Goal: Information Seeking & Learning: Learn about a topic

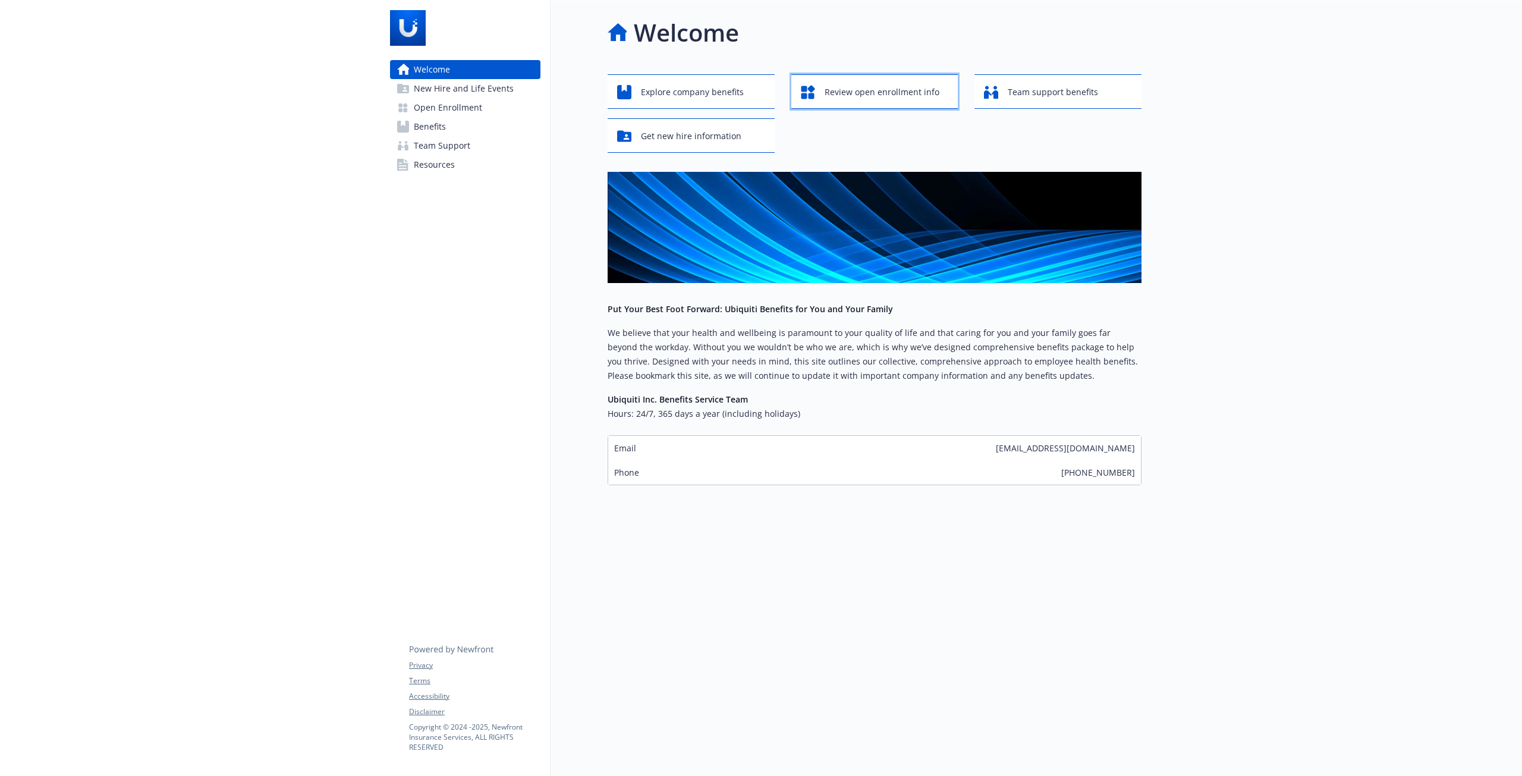
click at [880, 87] on span "Review open enrollment info" at bounding box center [882, 92] width 115 height 23
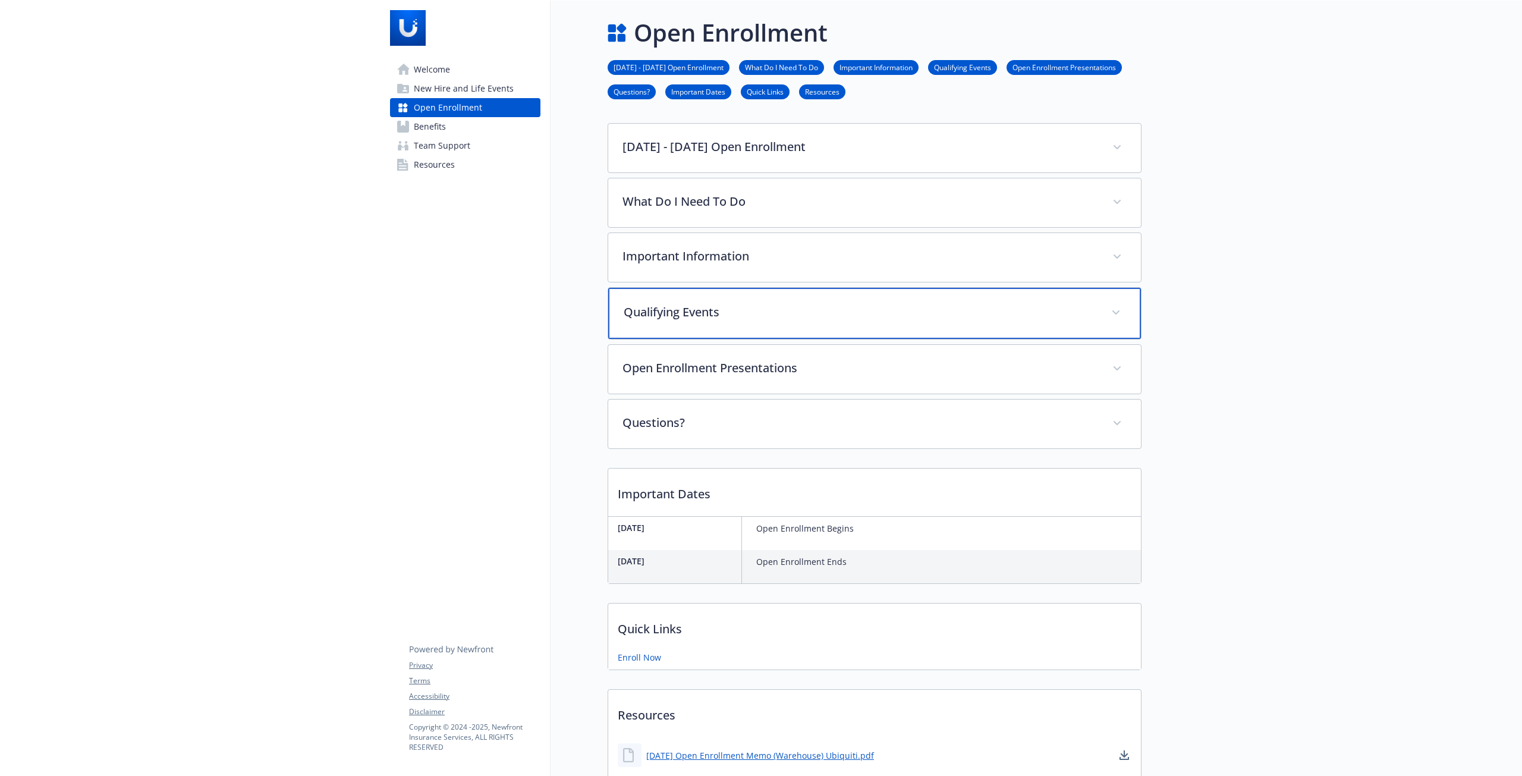
click at [1094, 323] on div "Qualifying Events" at bounding box center [874, 313] width 533 height 51
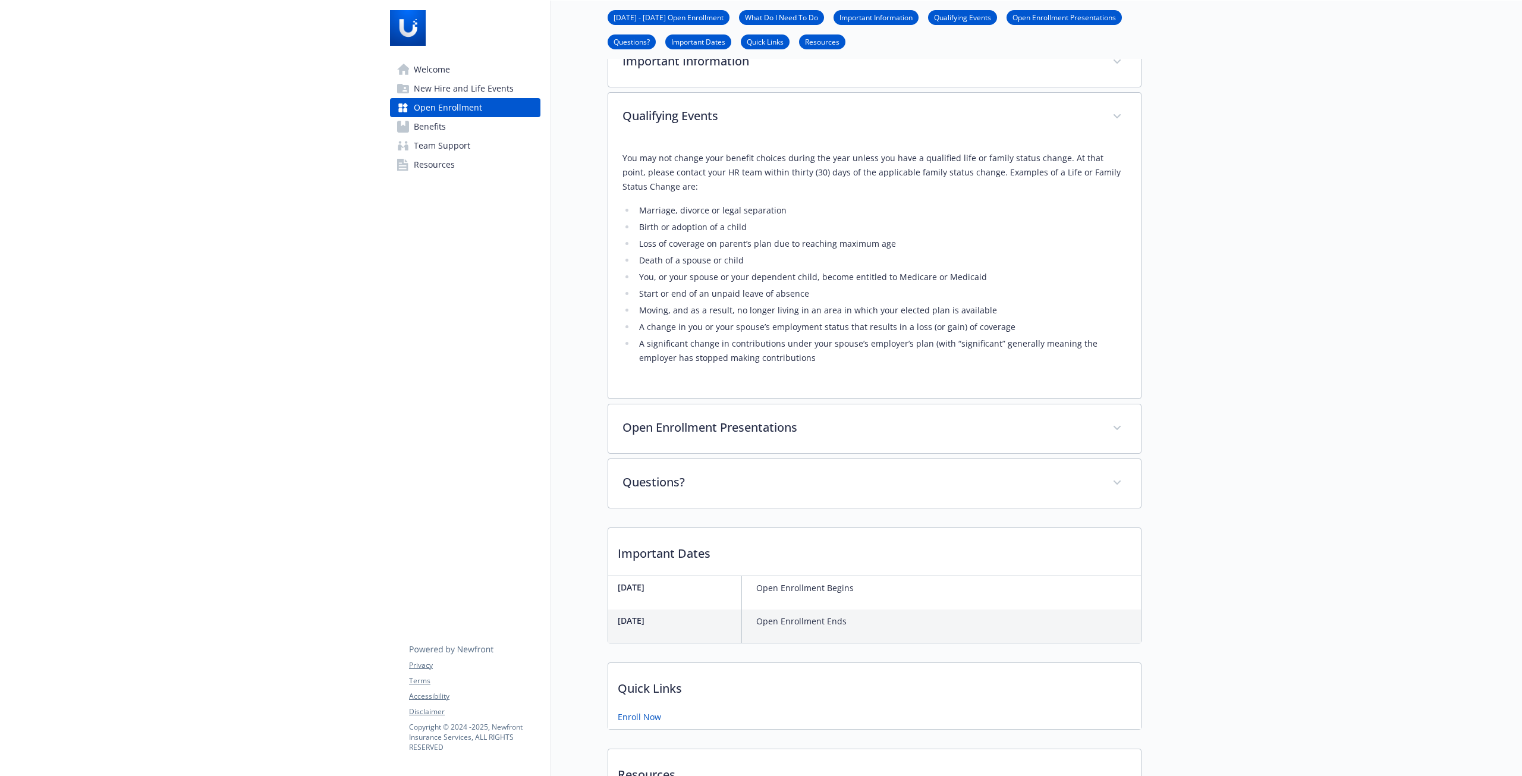
drag, startPoint x: 1103, startPoint y: 407, endPoint x: 1103, endPoint y: 418, distance: 10.7
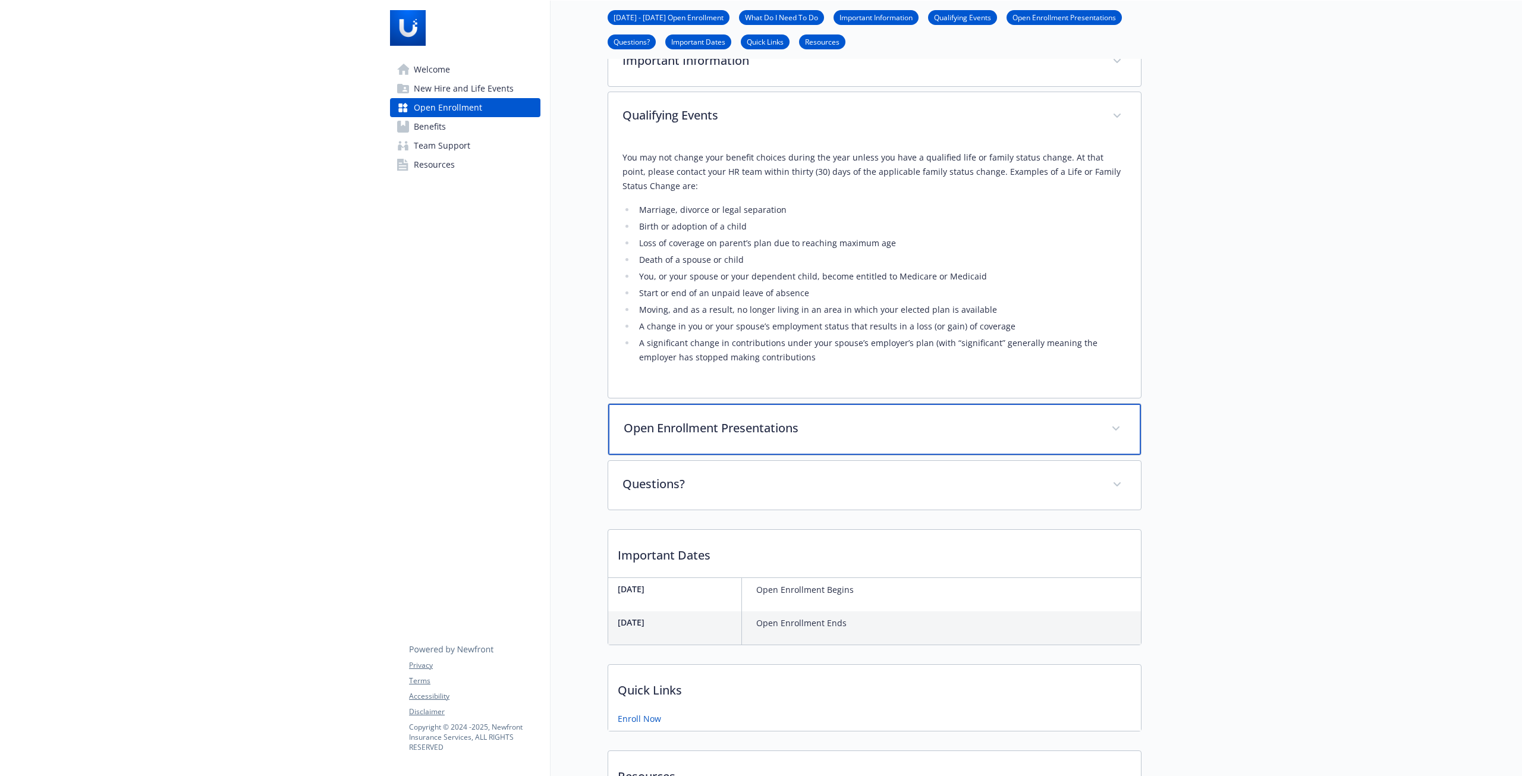
click at [1094, 448] on div "Open Enrollment Presentations" at bounding box center [874, 429] width 533 height 51
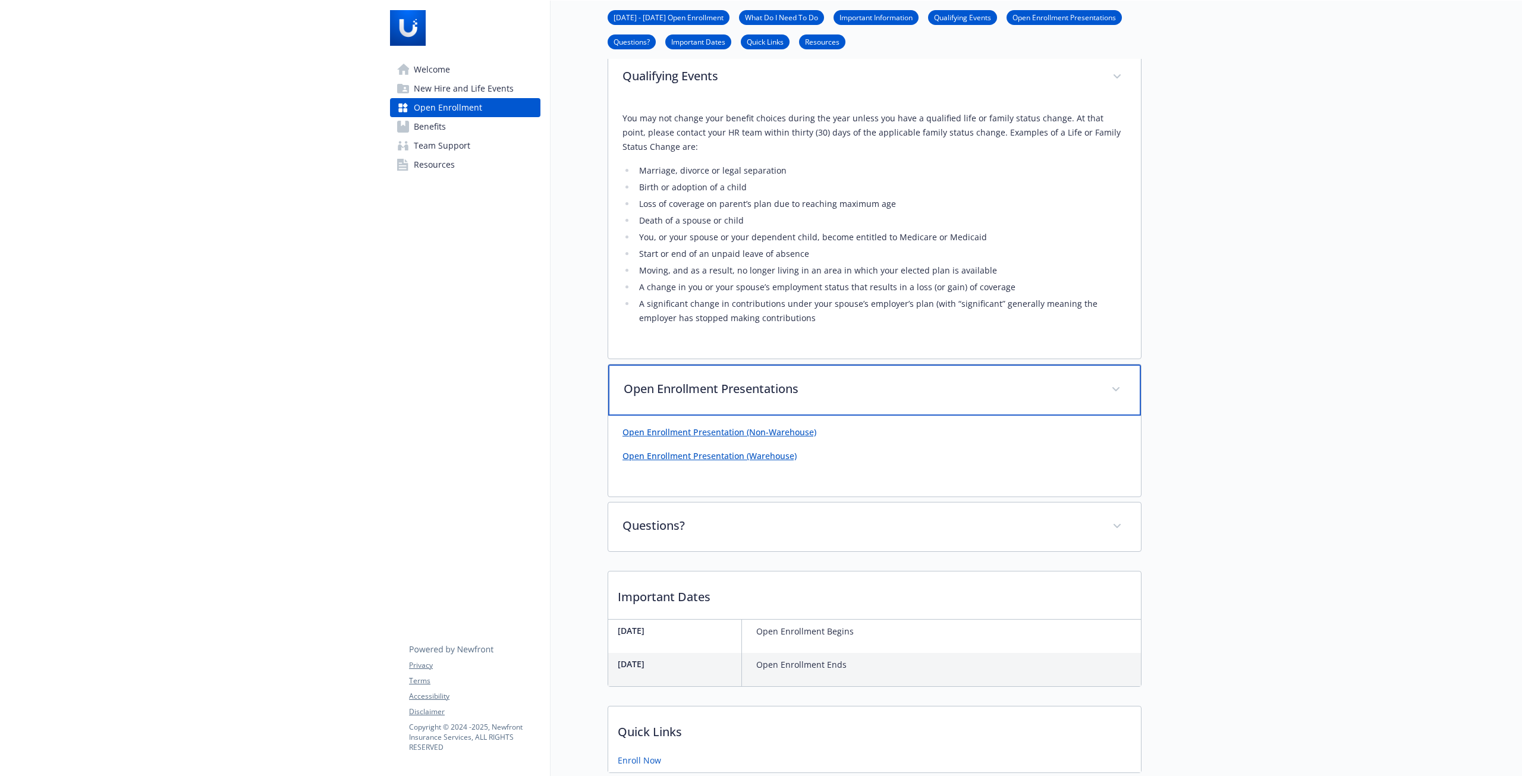
scroll to position [255, 0]
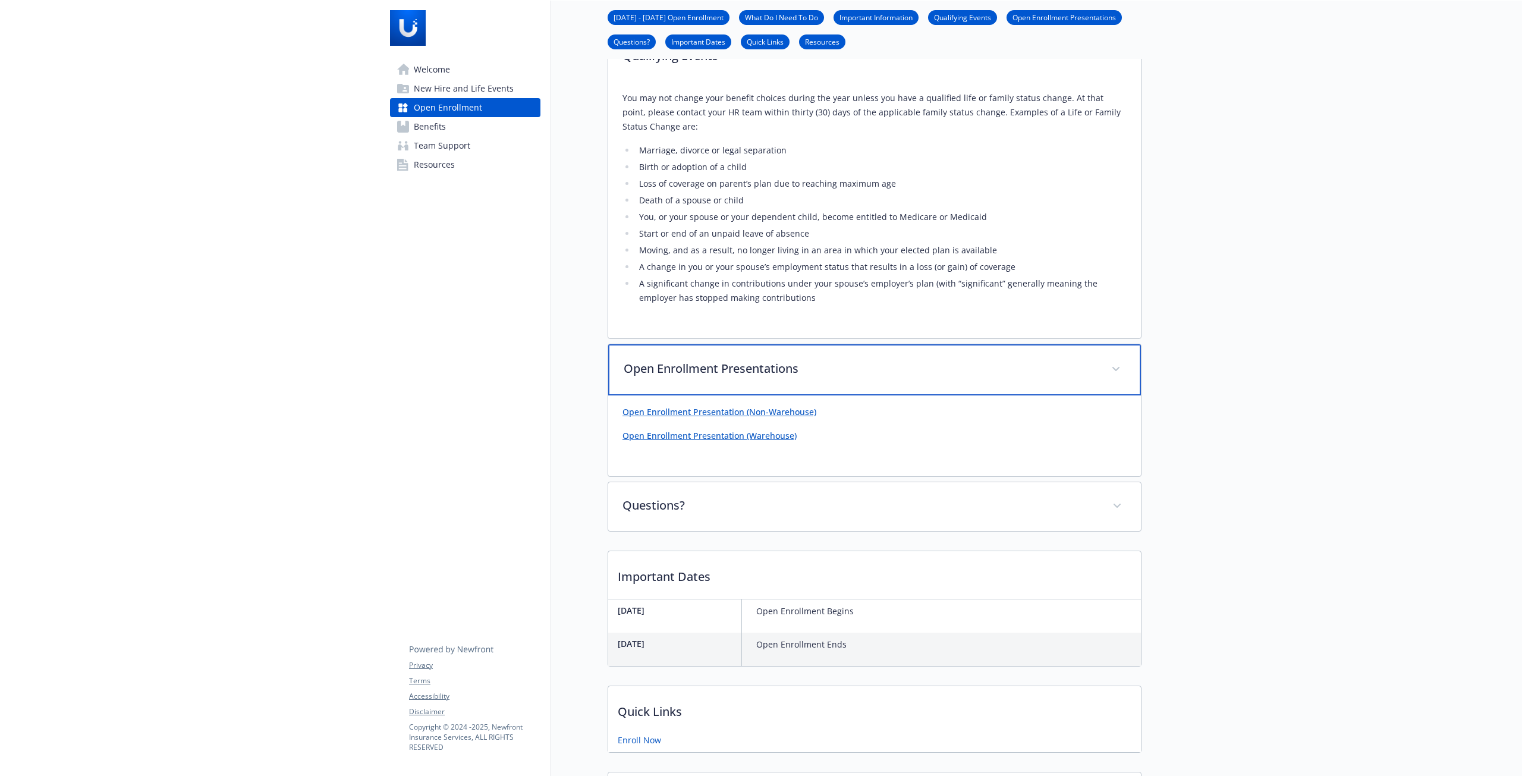
click at [1138, 376] on div "Open Enrollment Presentations" at bounding box center [874, 369] width 533 height 51
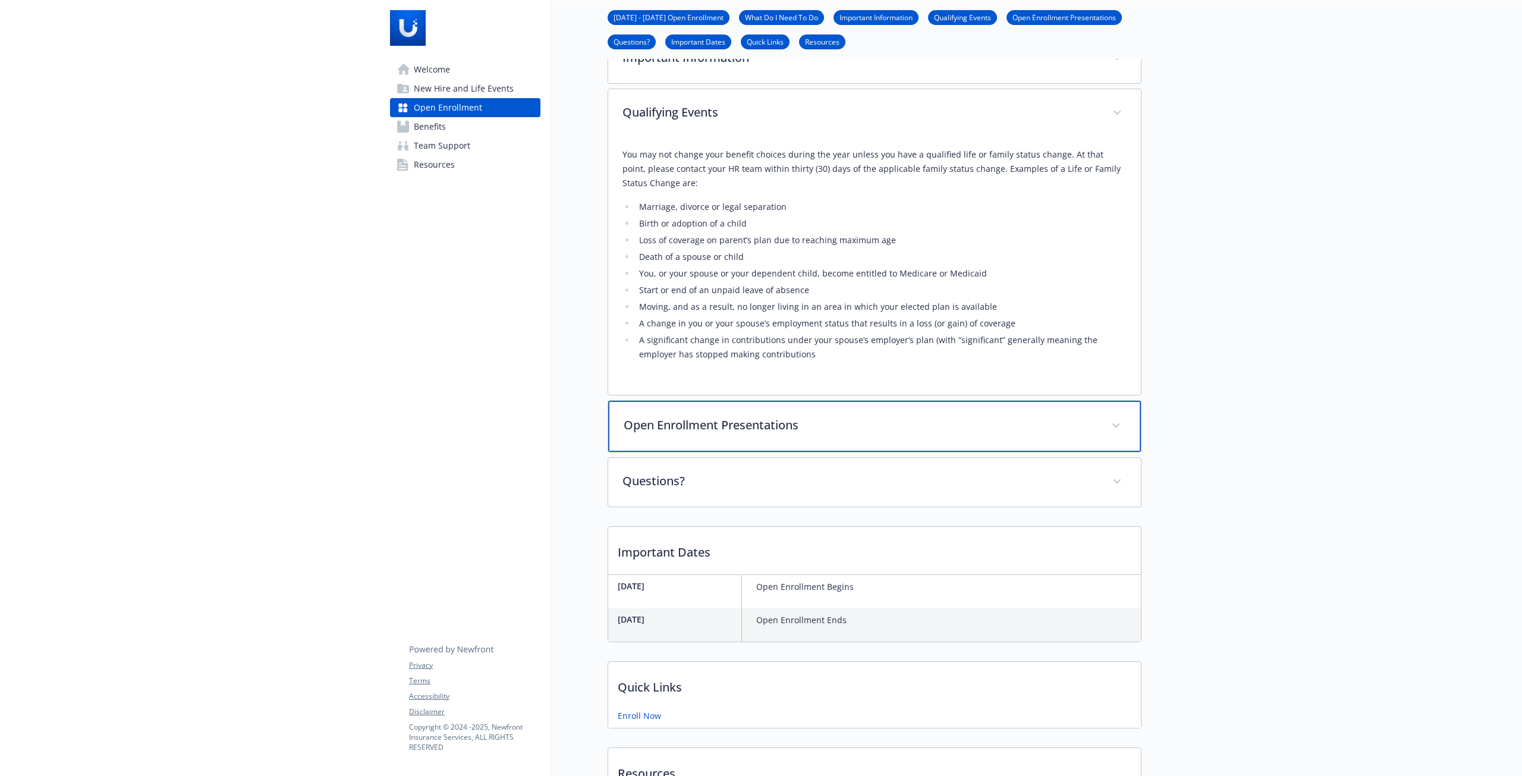
scroll to position [136, 0]
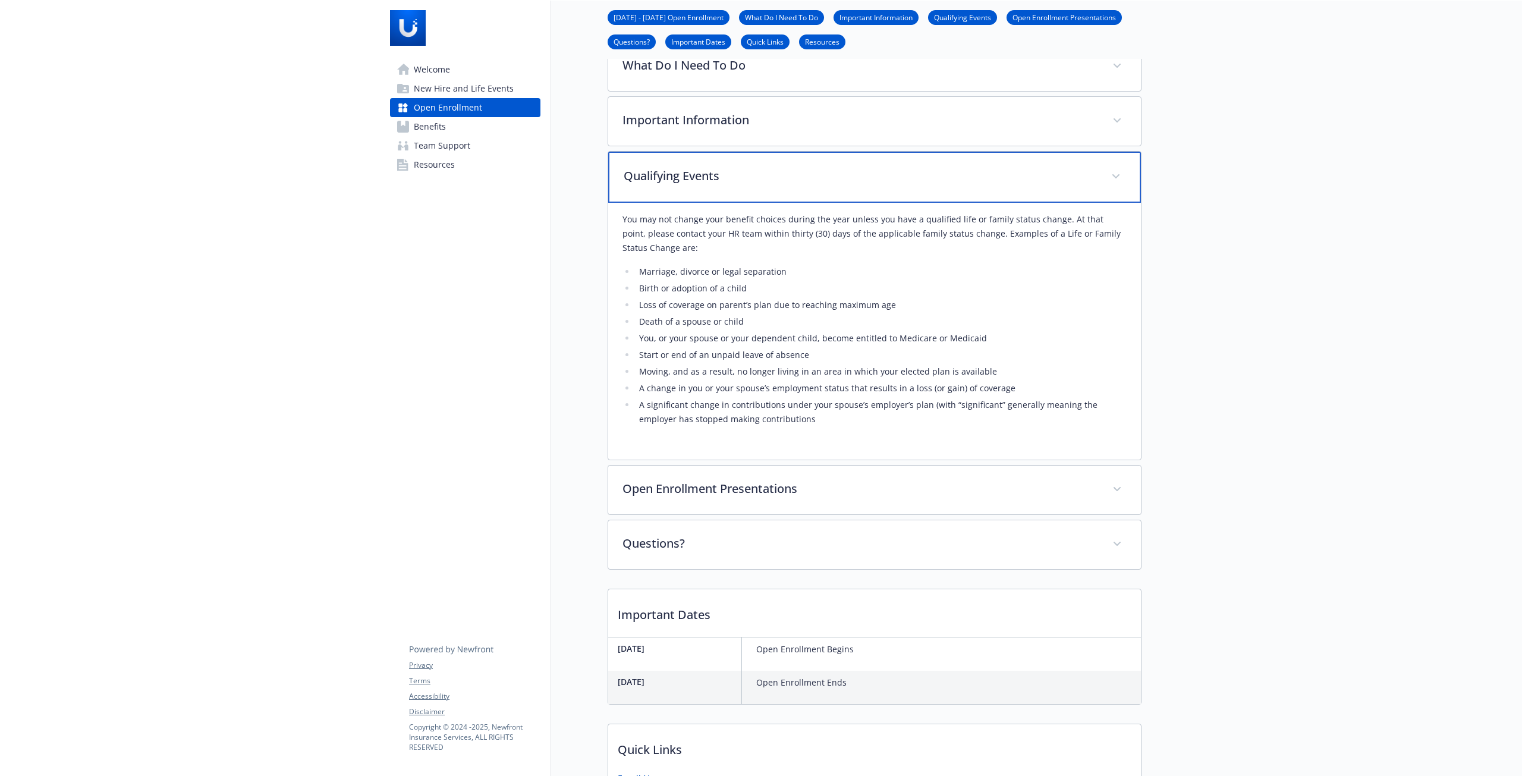
click at [1116, 163] on div "Qualifying Events" at bounding box center [874, 177] width 533 height 51
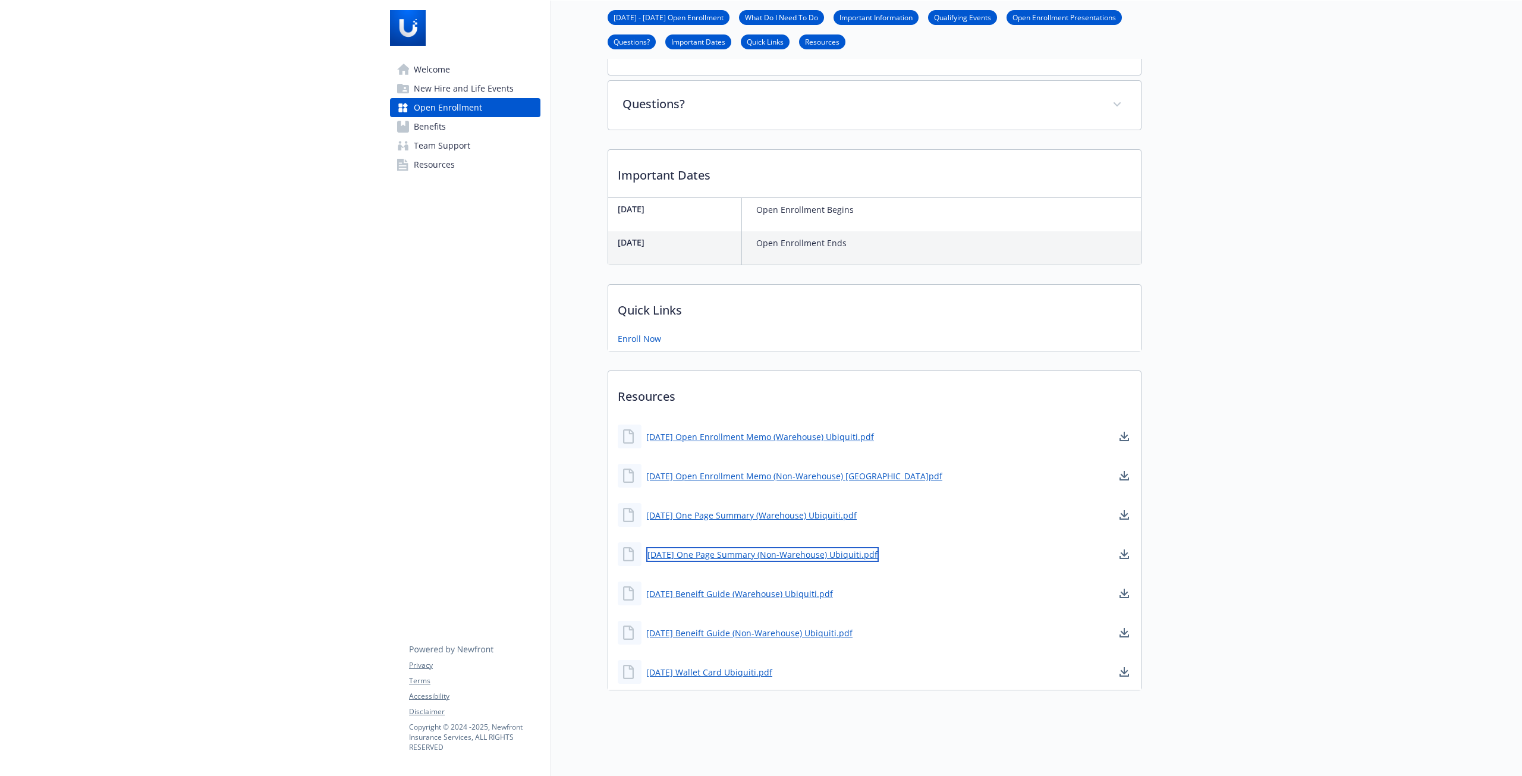
scroll to position [325, 0]
click at [718, 549] on link "[DATE] One Page Summary (Non-Warehouse) Ubiquiti.pdf" at bounding box center [762, 554] width 232 height 15
click at [813, 508] on link "[DATE] One Page Summary (Warehouse) Ubiquiti.pdf" at bounding box center [752, 515] width 213 height 15
click at [461, 352] on div "Welcome New Hire and Life Events Open Enrollment Benefits Team Support Resource…" at bounding box center [465, 229] width 170 height 1091
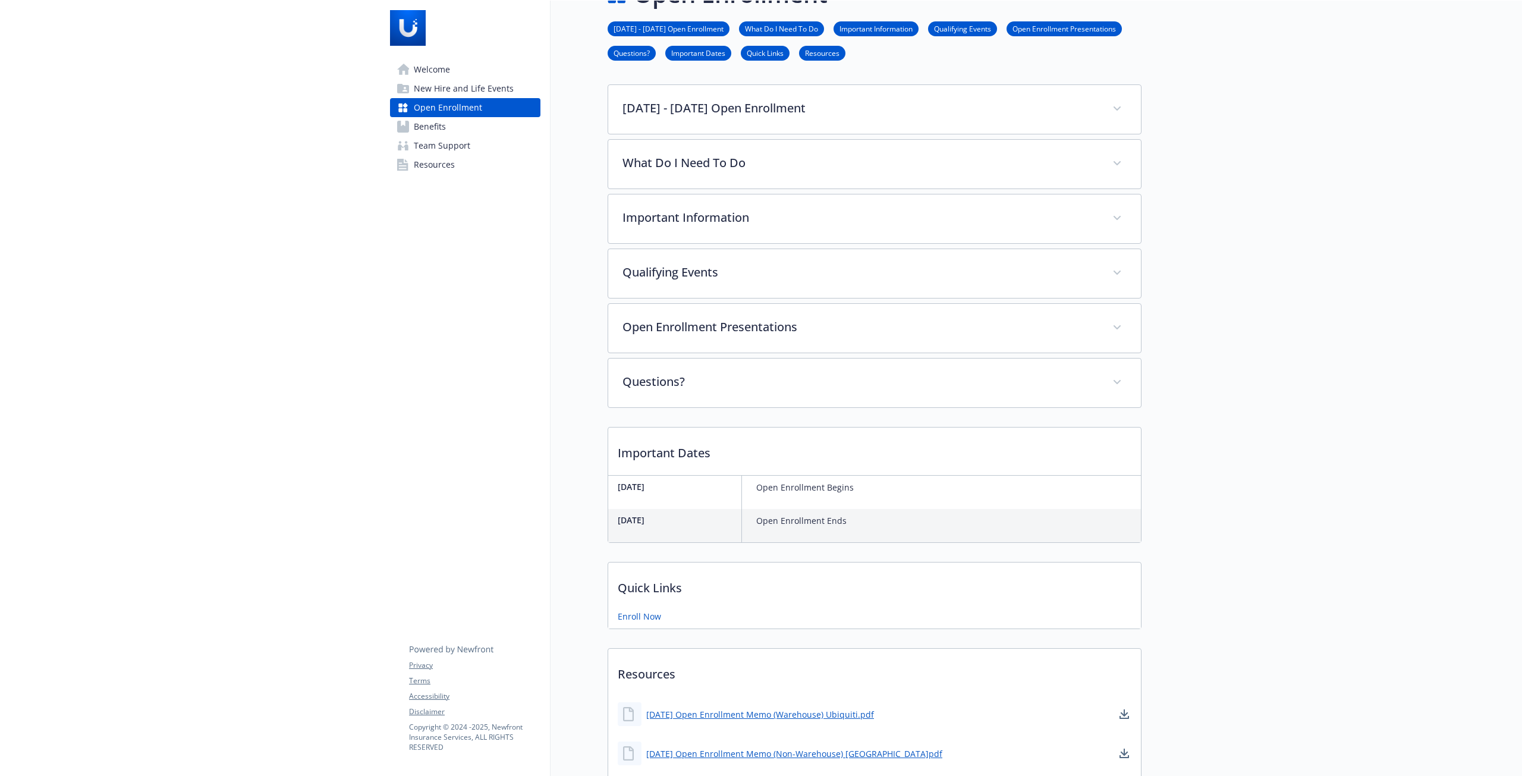
scroll to position [0, 0]
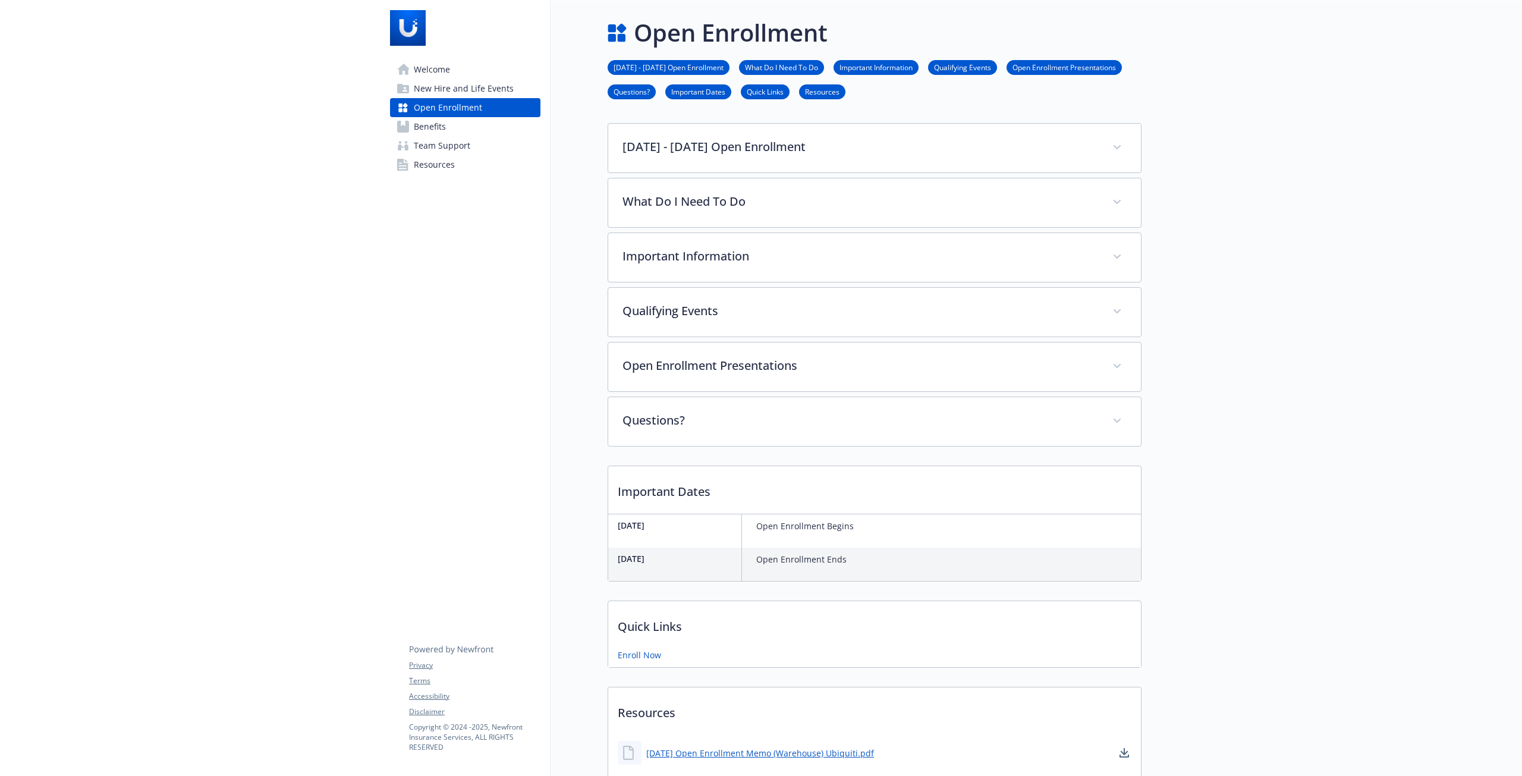
click at [446, 130] on link "Benefits" at bounding box center [465, 126] width 150 height 19
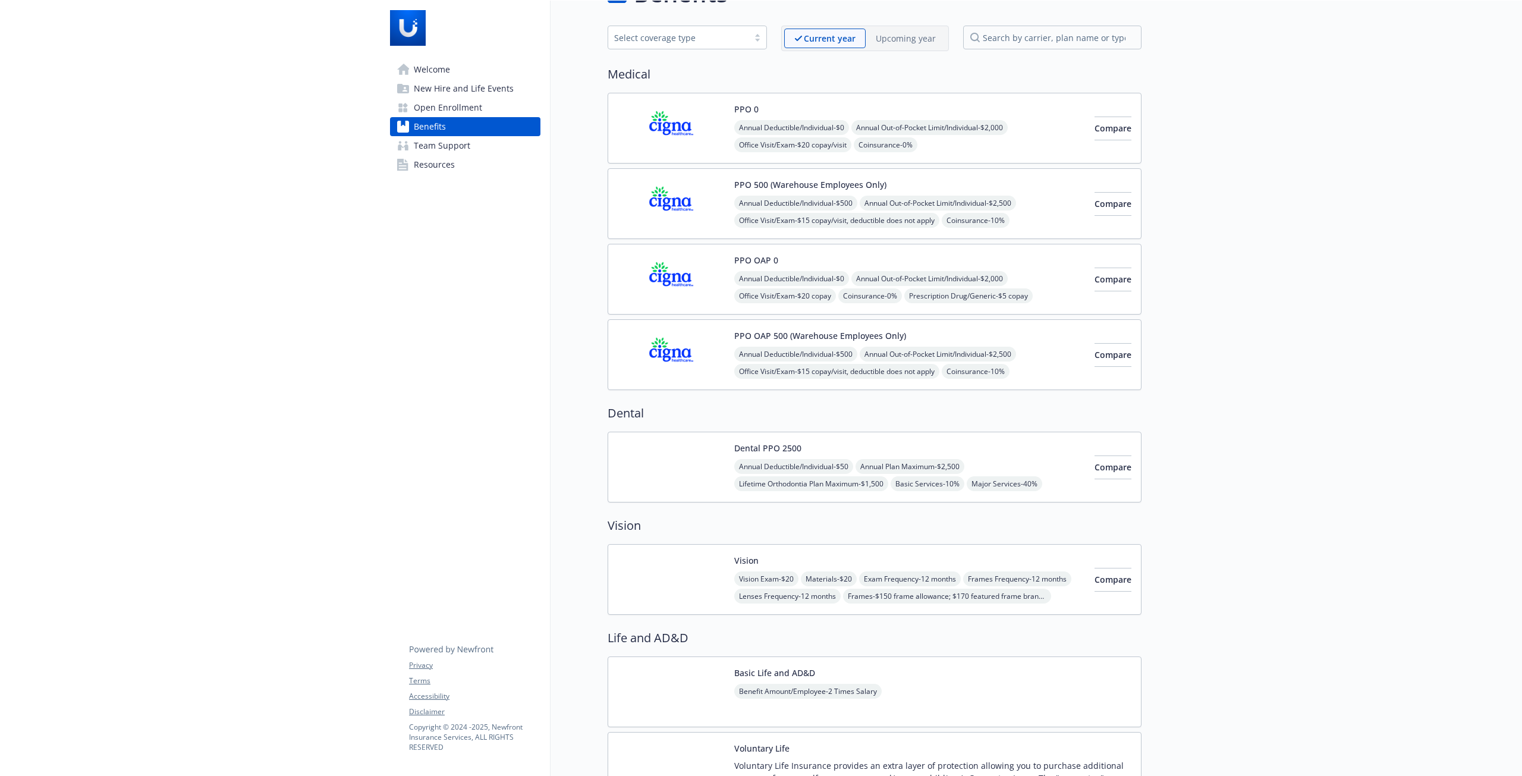
scroll to position [119, 0]
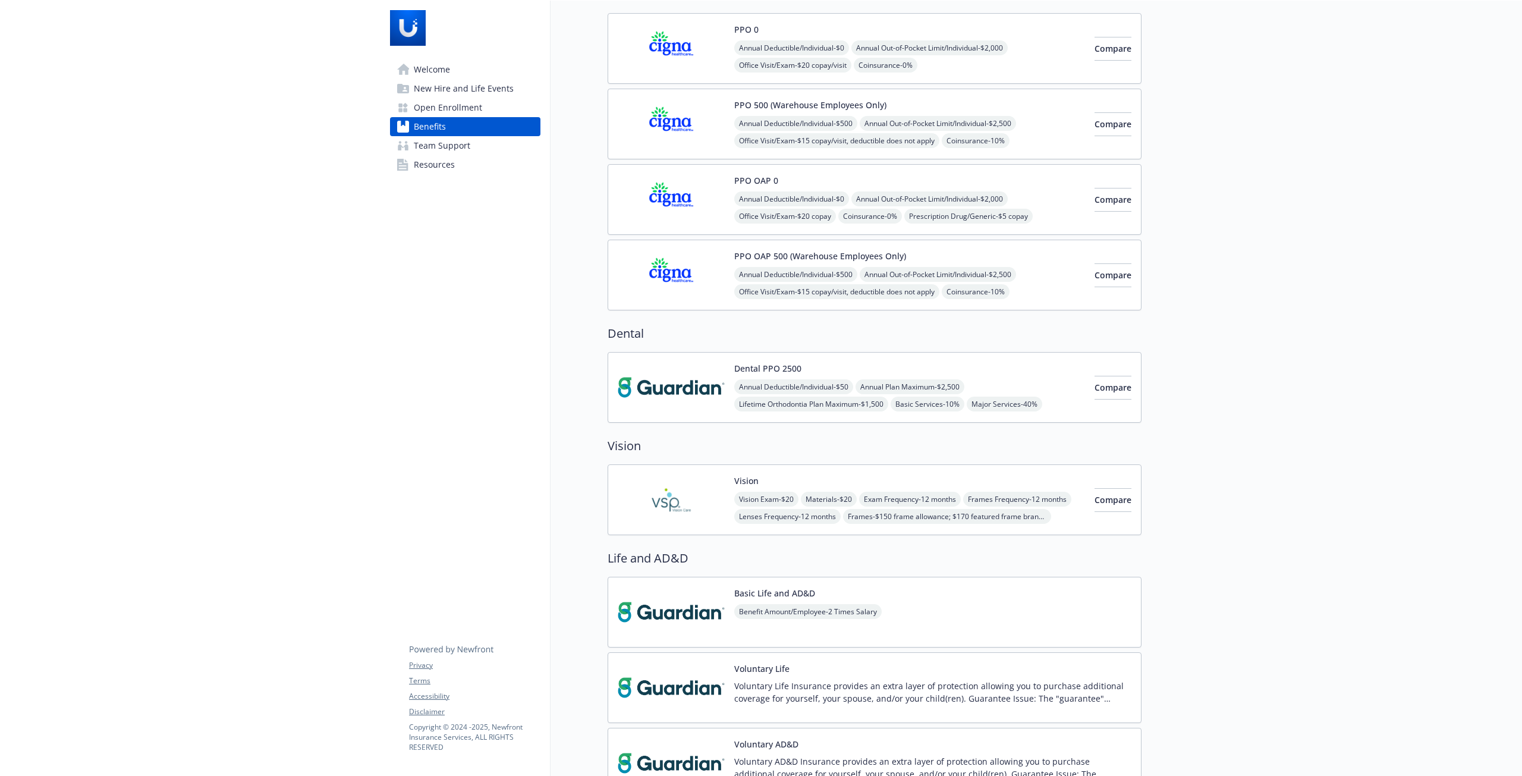
click at [454, 88] on span "New Hire and Life Events" at bounding box center [464, 88] width 100 height 19
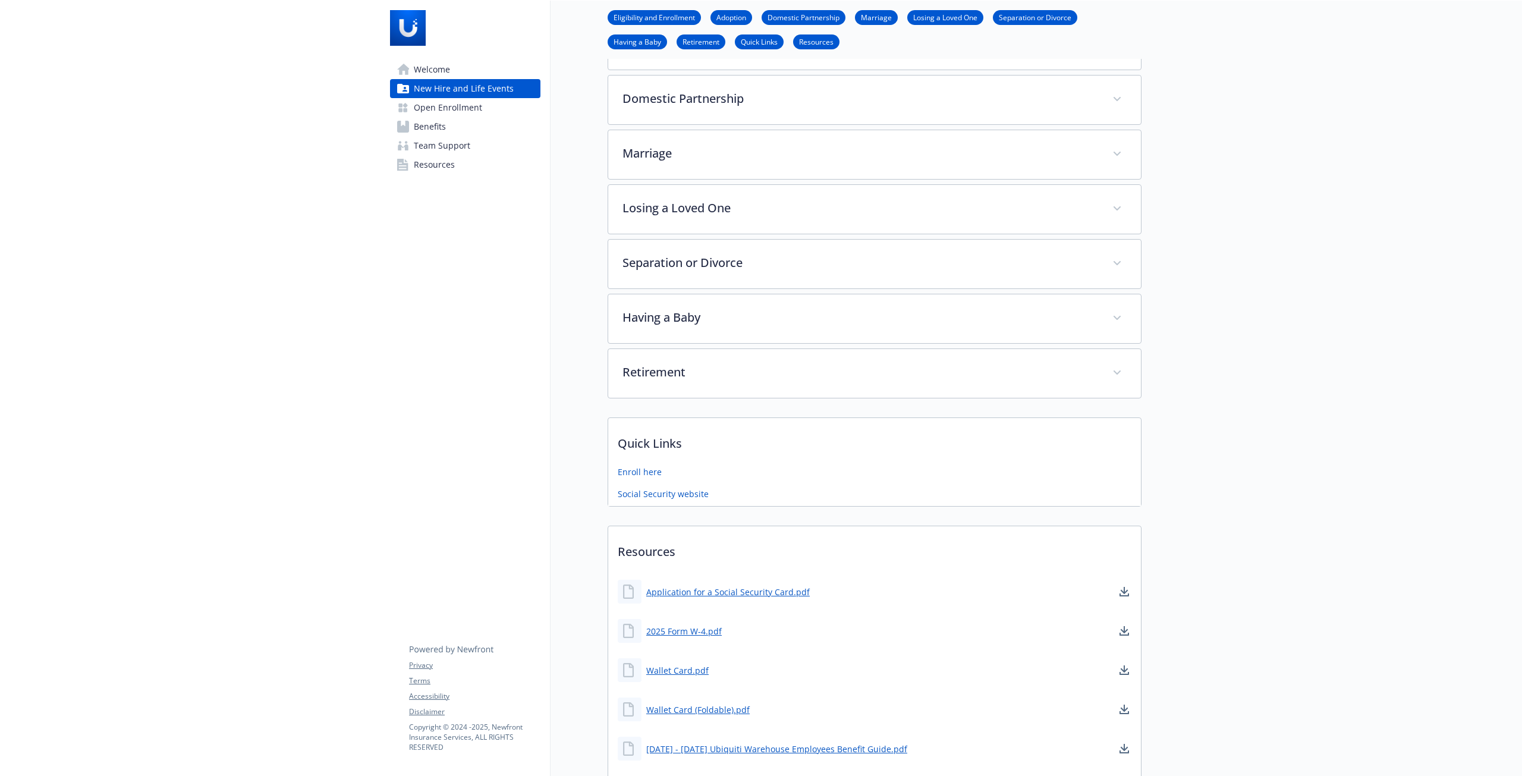
scroll to position [297, 0]
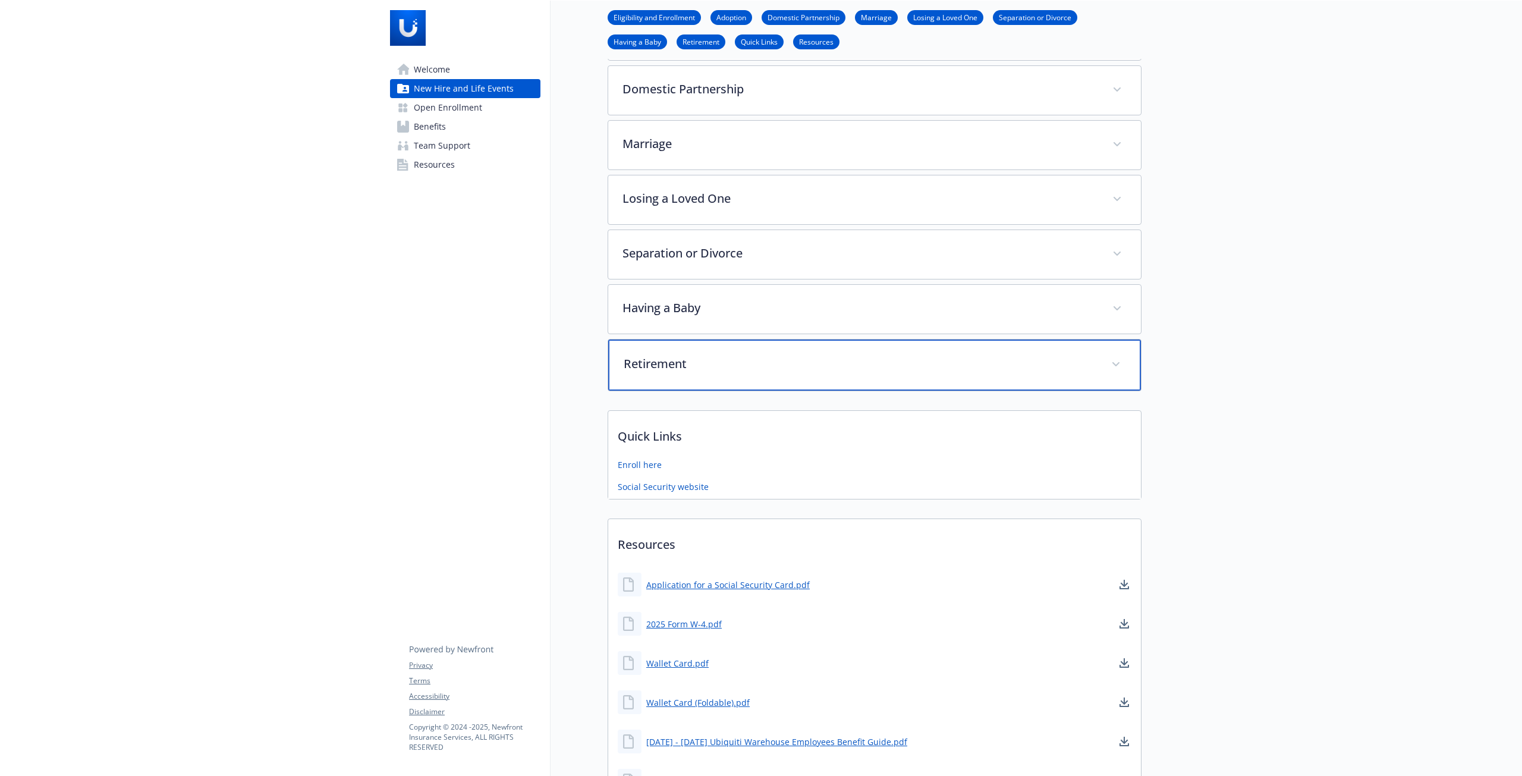
click at [699, 383] on div "Retirement" at bounding box center [874, 364] width 533 height 51
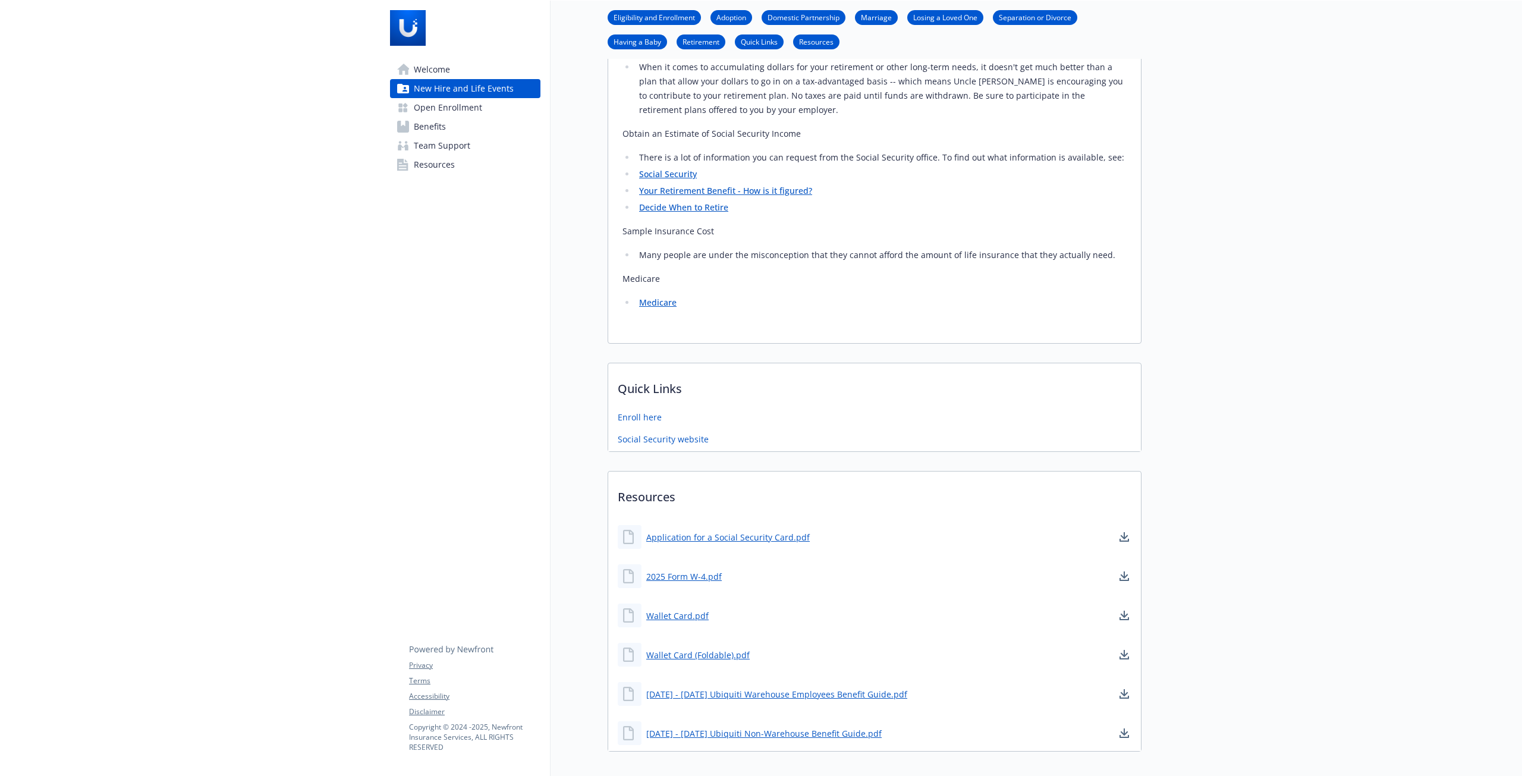
scroll to position [757, 0]
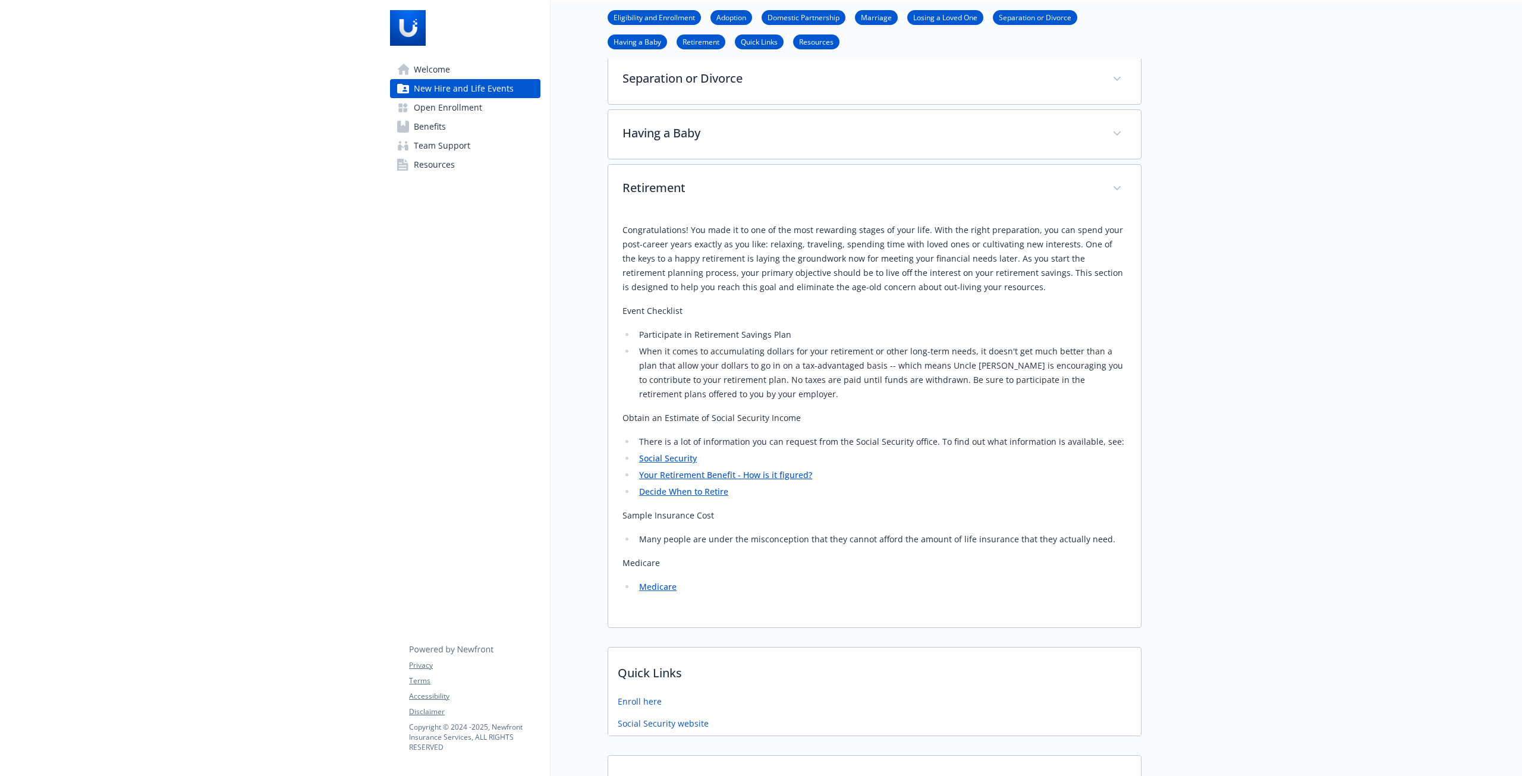
drag, startPoint x: 862, startPoint y: 250, endPoint x: 858, endPoint y: 238, distance: 12.6
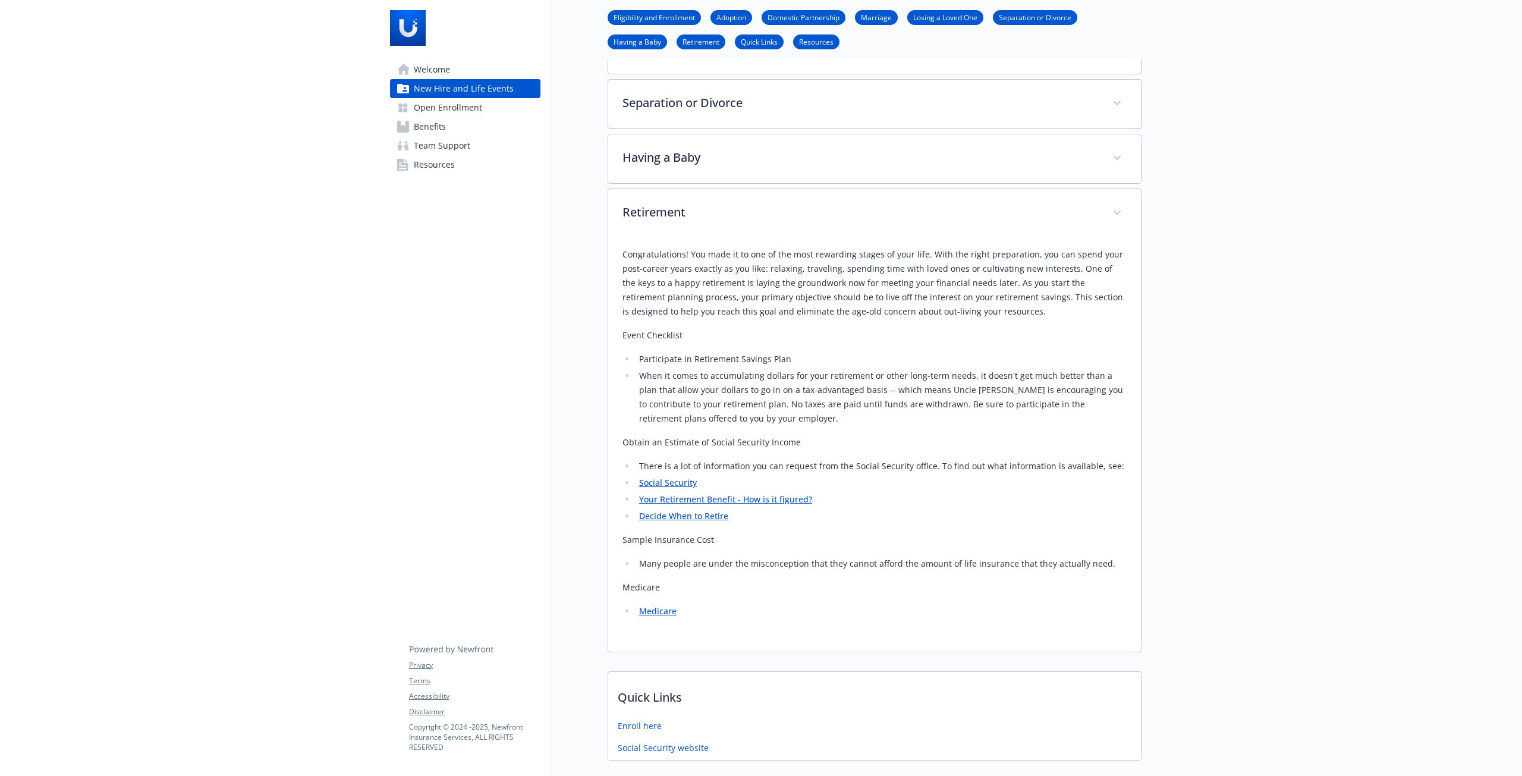
scroll to position [293, 0]
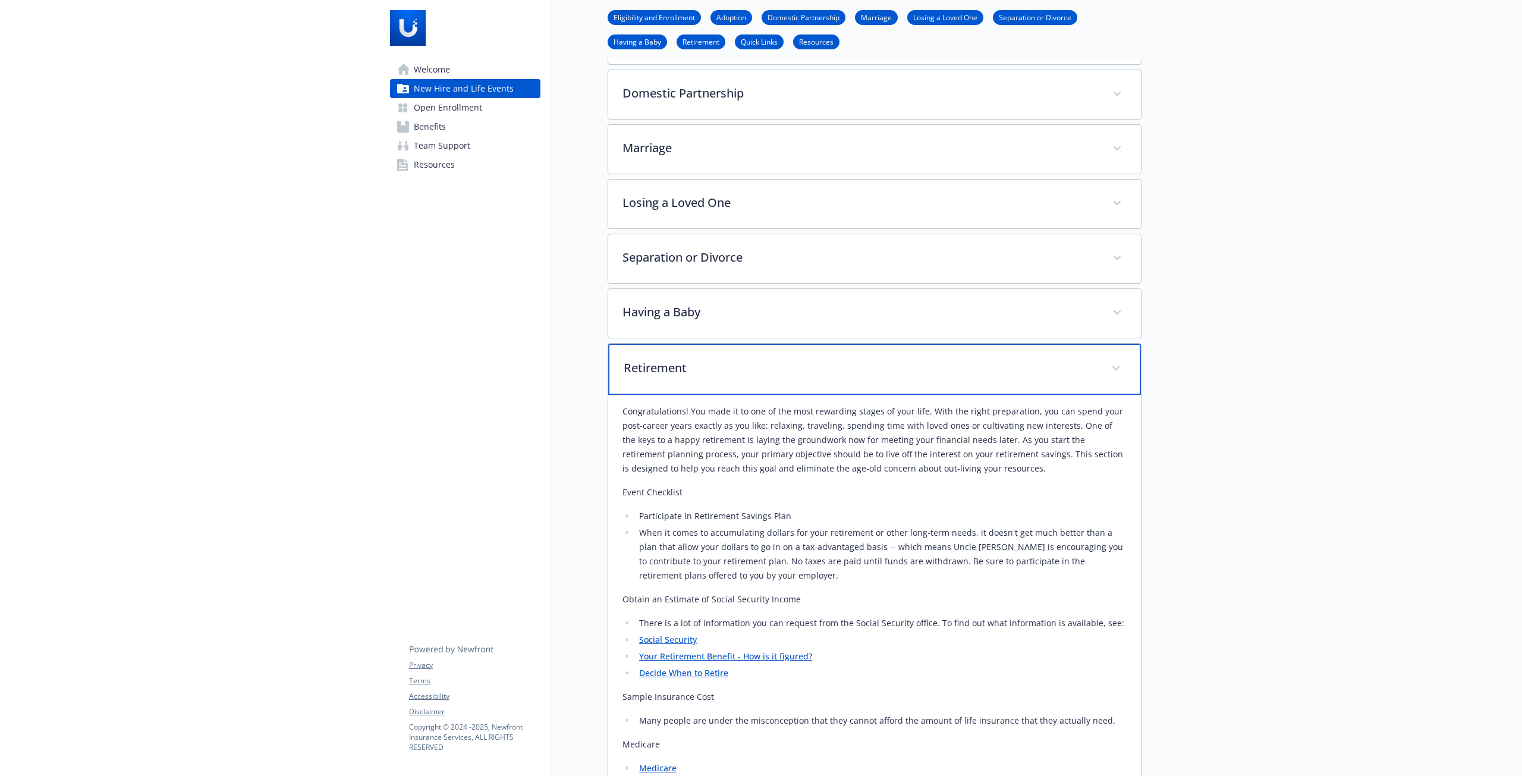
click at [1054, 360] on p "Retirement" at bounding box center [860, 368] width 473 height 18
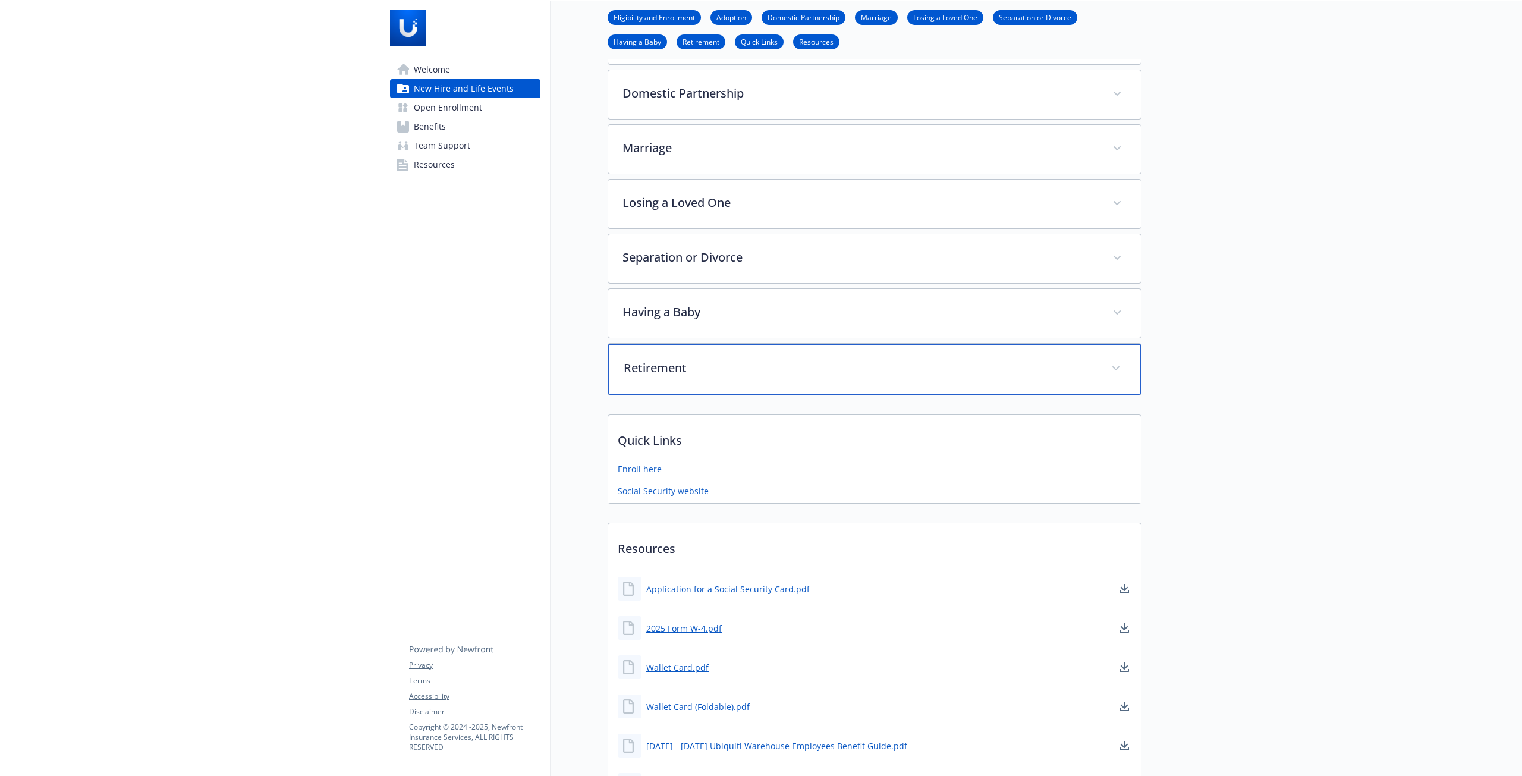
scroll to position [55, 0]
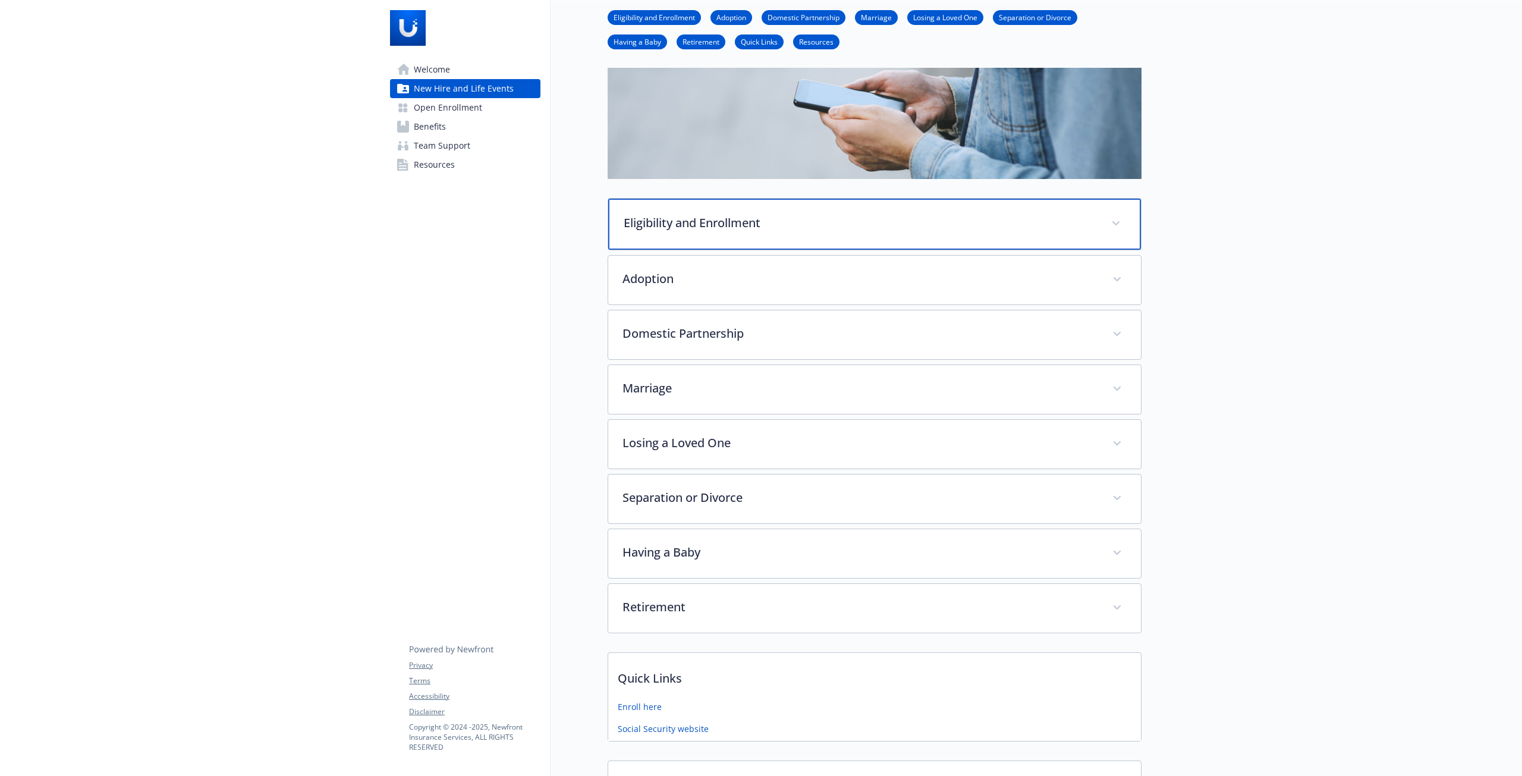
click at [1112, 230] on div "Eligibility and Enrollment" at bounding box center [874, 224] width 533 height 51
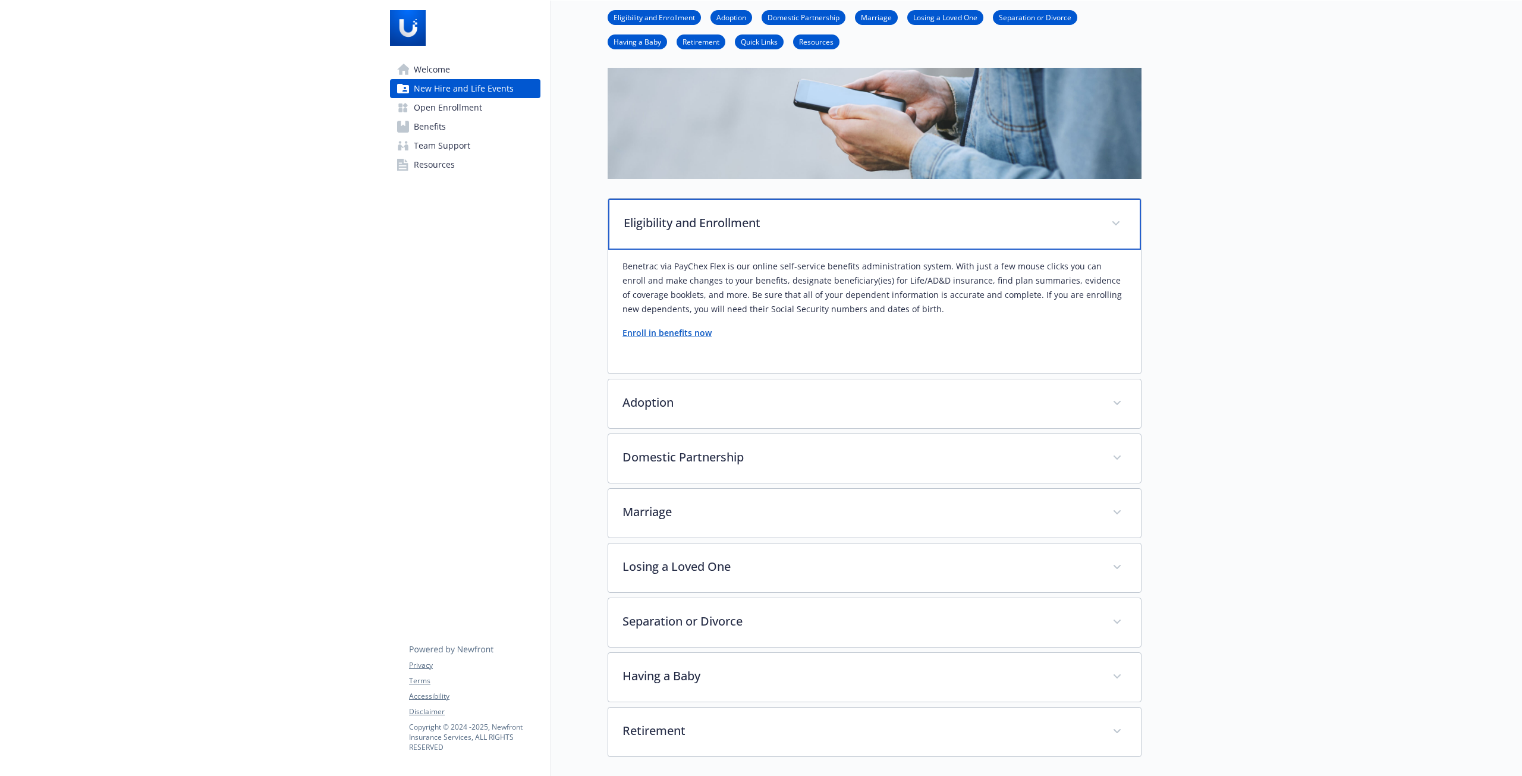
click at [1131, 234] on div "Eligibility and Enrollment" at bounding box center [874, 224] width 533 height 51
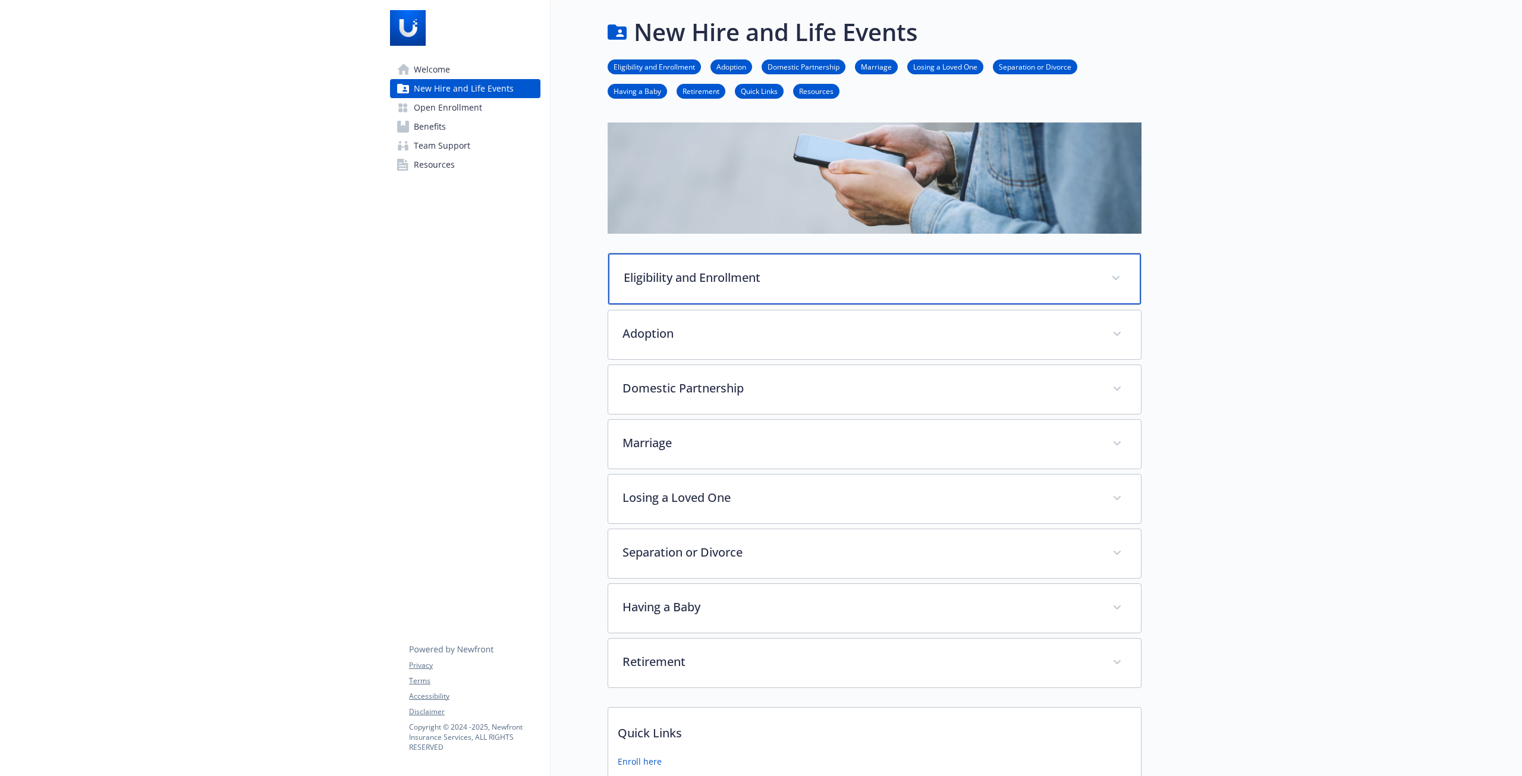
scroll to position [0, 0]
click at [434, 107] on span "Open Enrollment" at bounding box center [448, 107] width 68 height 19
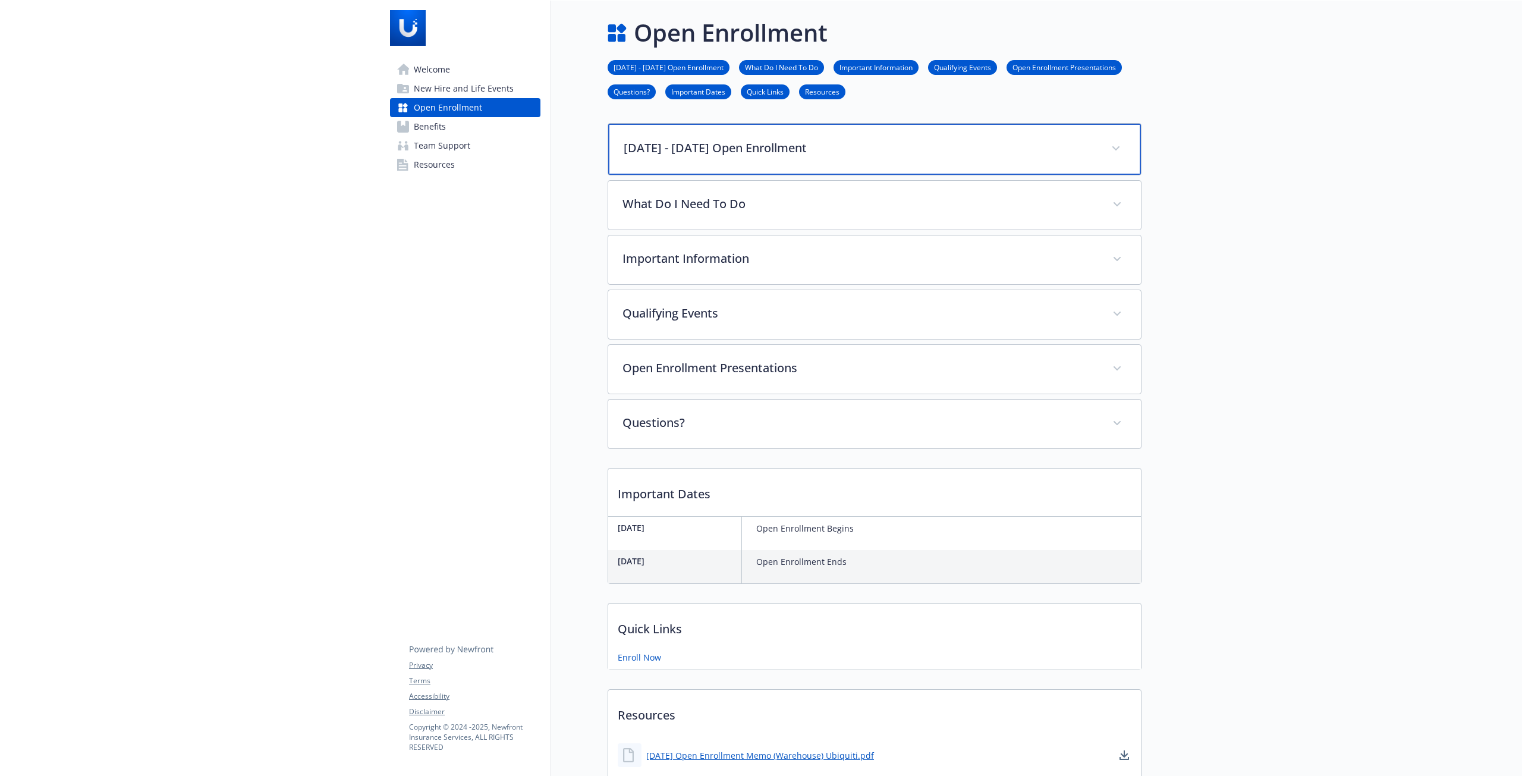
click at [1065, 161] on div "[DATE] - [DATE] Open Enrollment" at bounding box center [874, 149] width 533 height 51
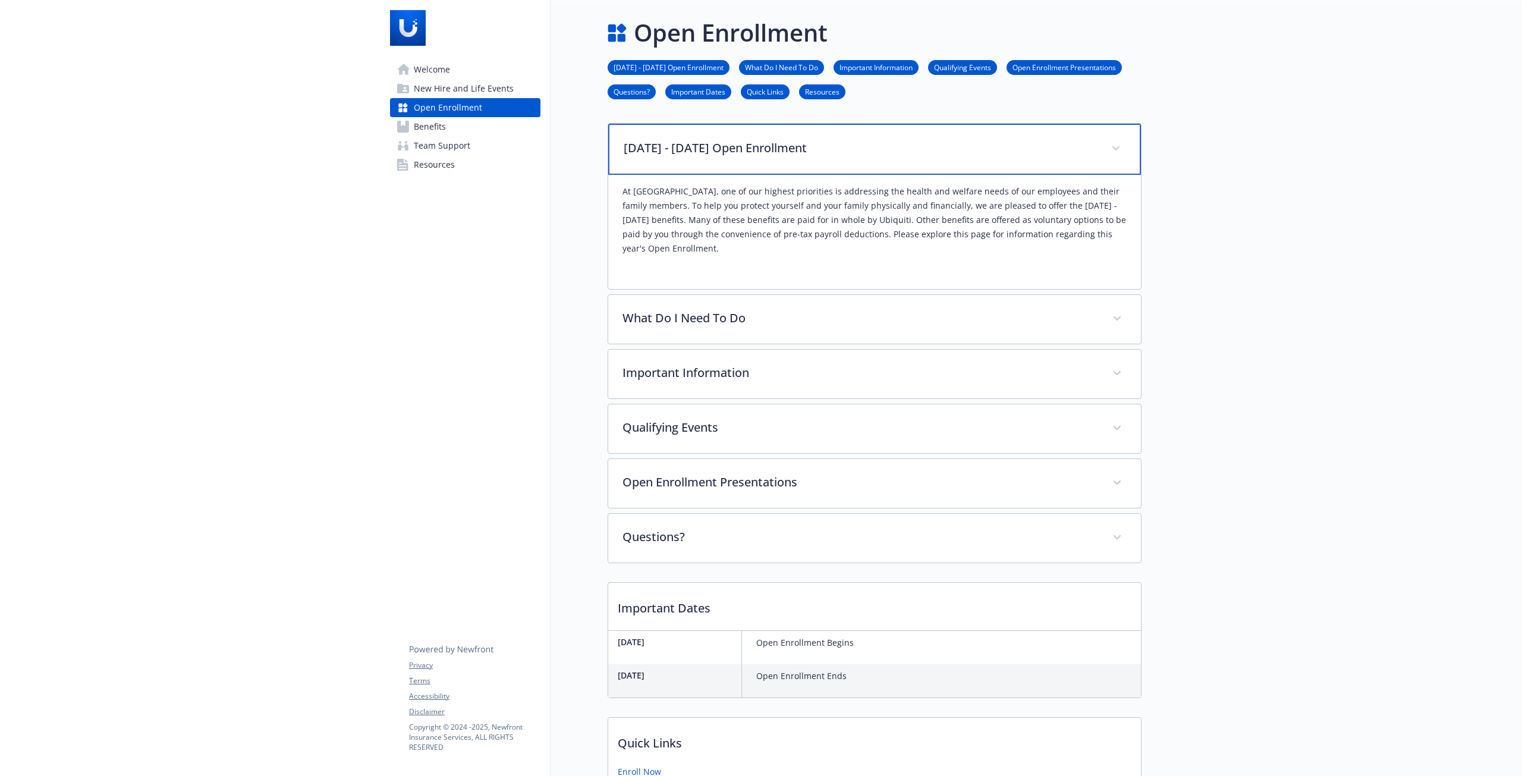
click at [1065, 161] on div "[DATE] - [DATE] Open Enrollment" at bounding box center [874, 149] width 533 height 51
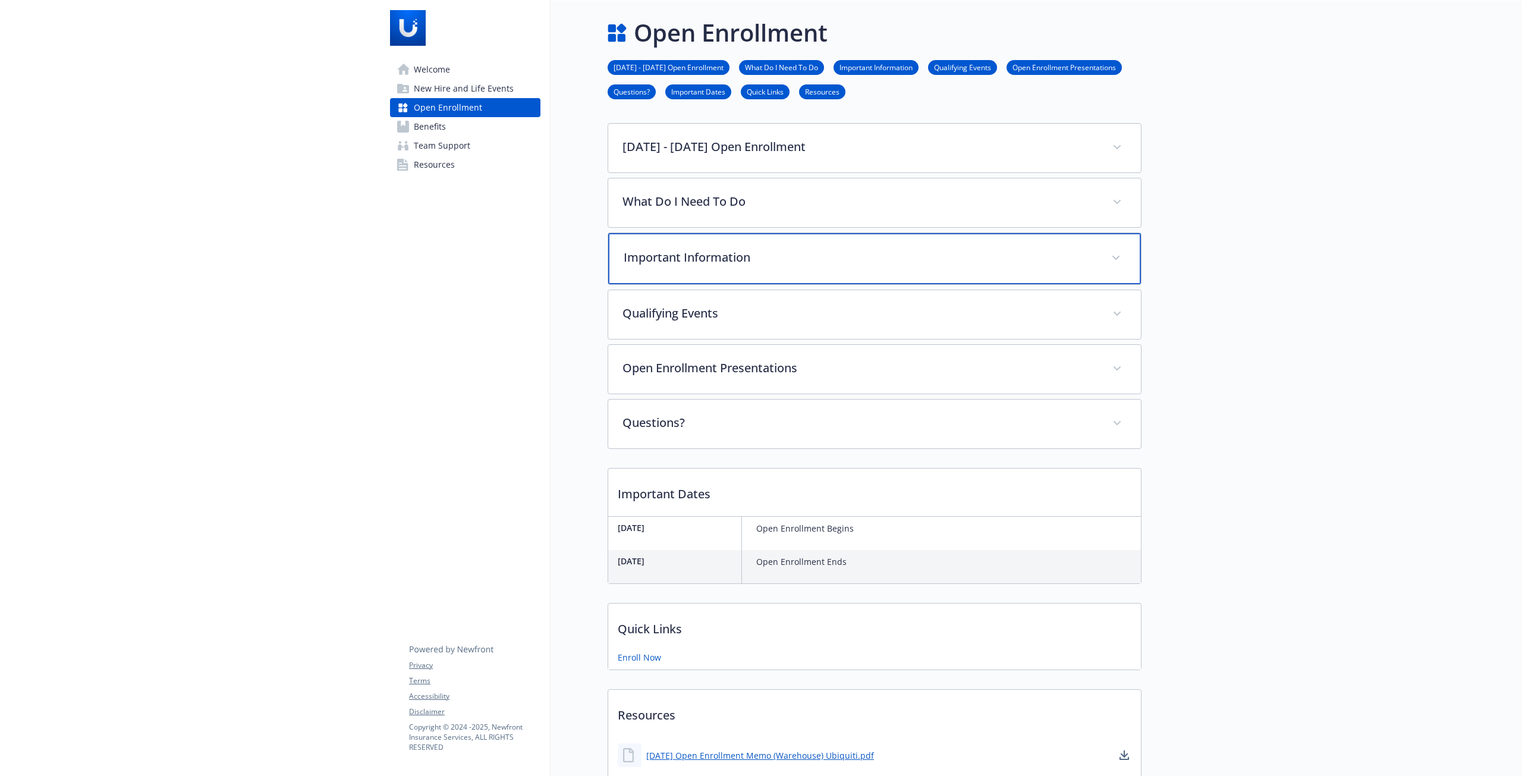
click at [1059, 248] on div "Important Information" at bounding box center [874, 258] width 533 height 51
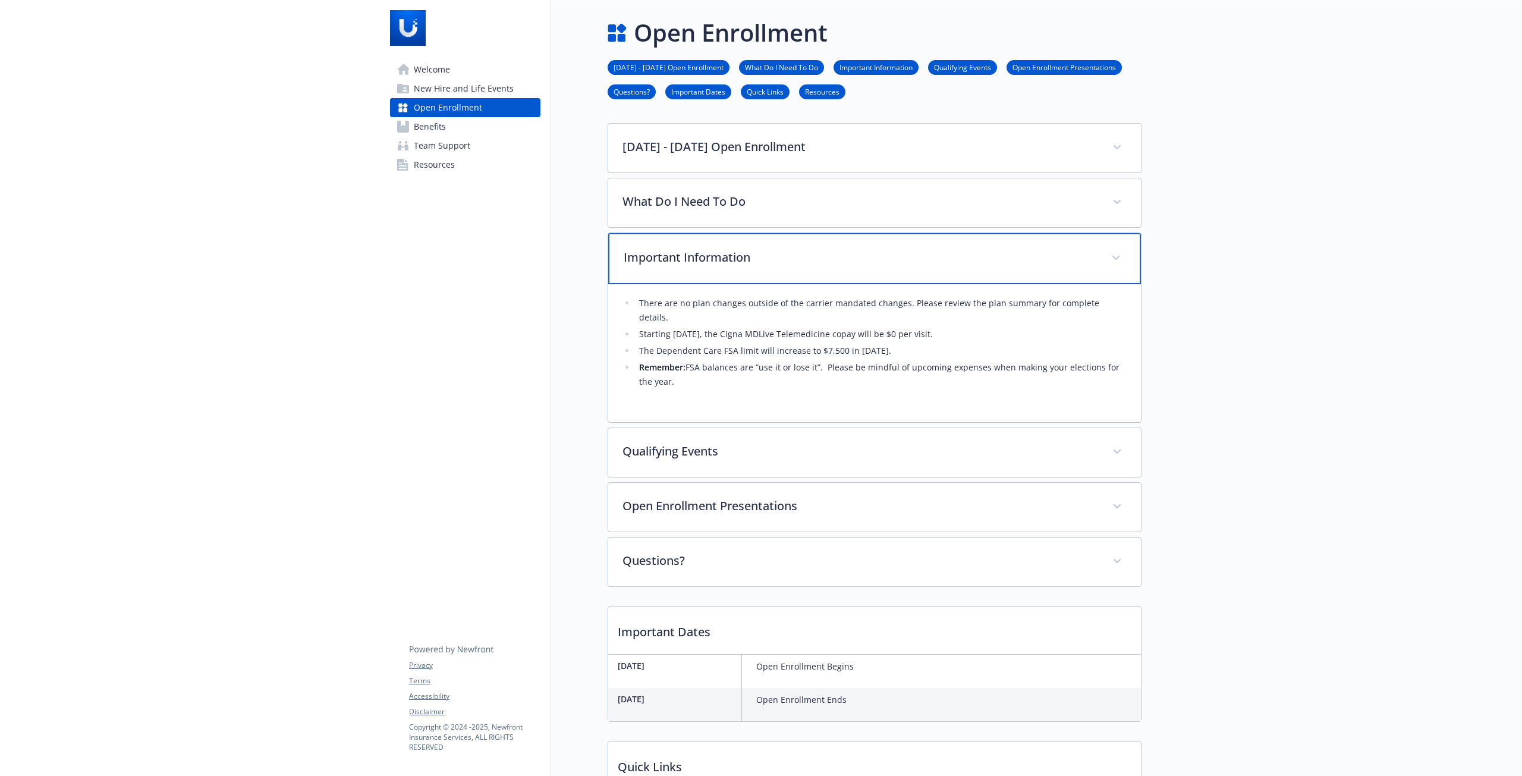
click at [1059, 248] on div "Important Information" at bounding box center [874, 258] width 533 height 51
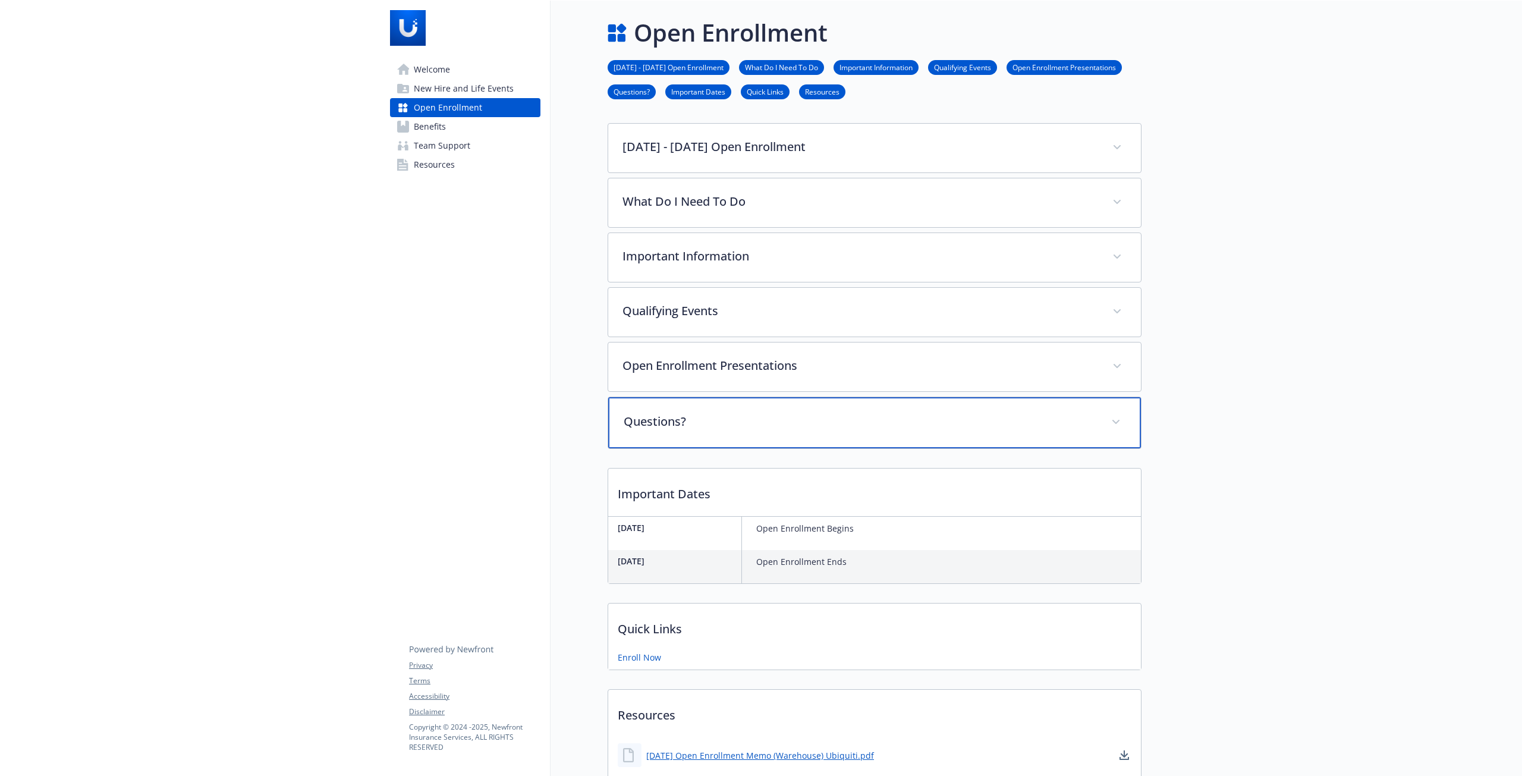
click at [960, 414] on p "Questions?" at bounding box center [860, 422] width 473 height 18
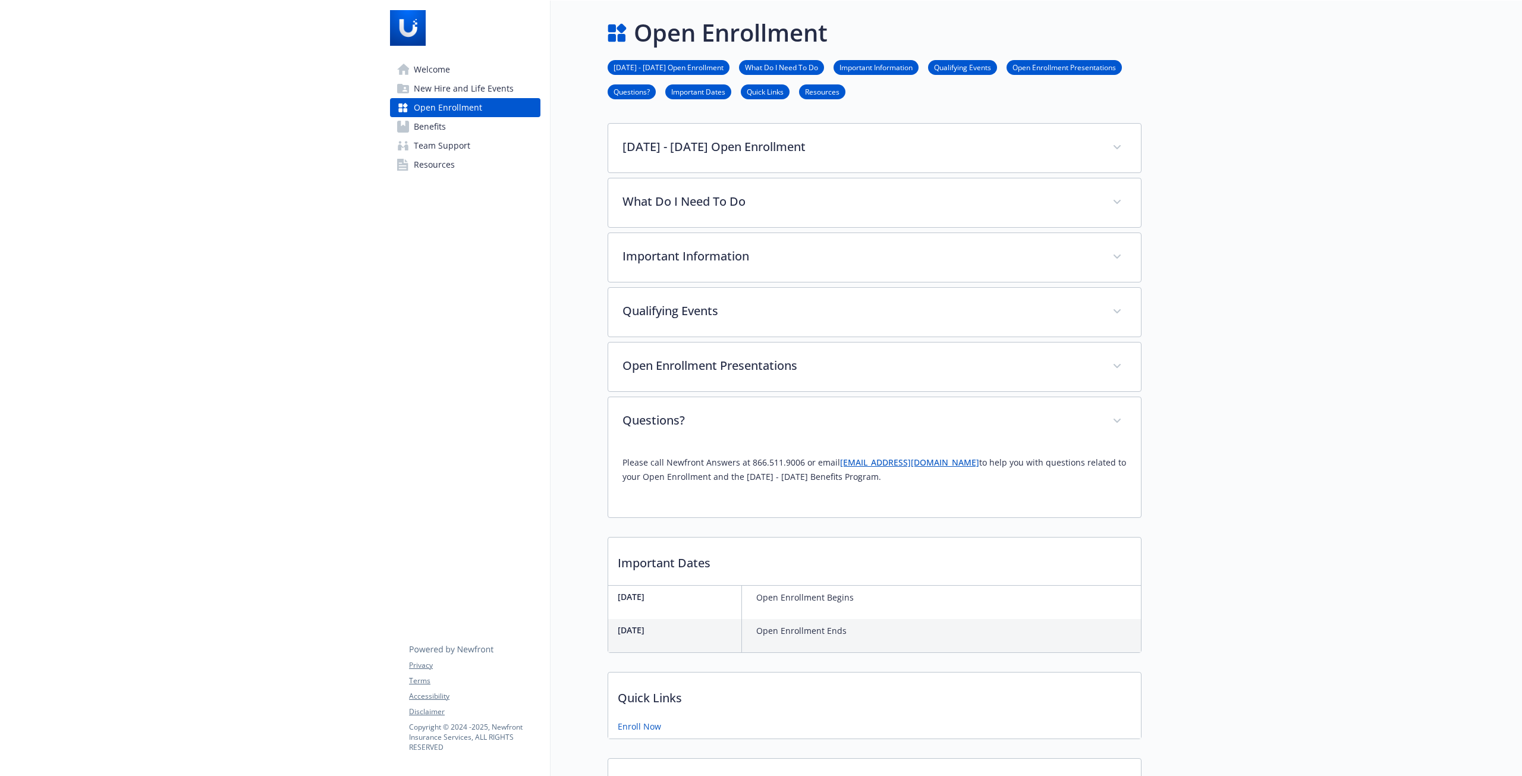
click at [415, 118] on span "Benefits" at bounding box center [430, 126] width 32 height 19
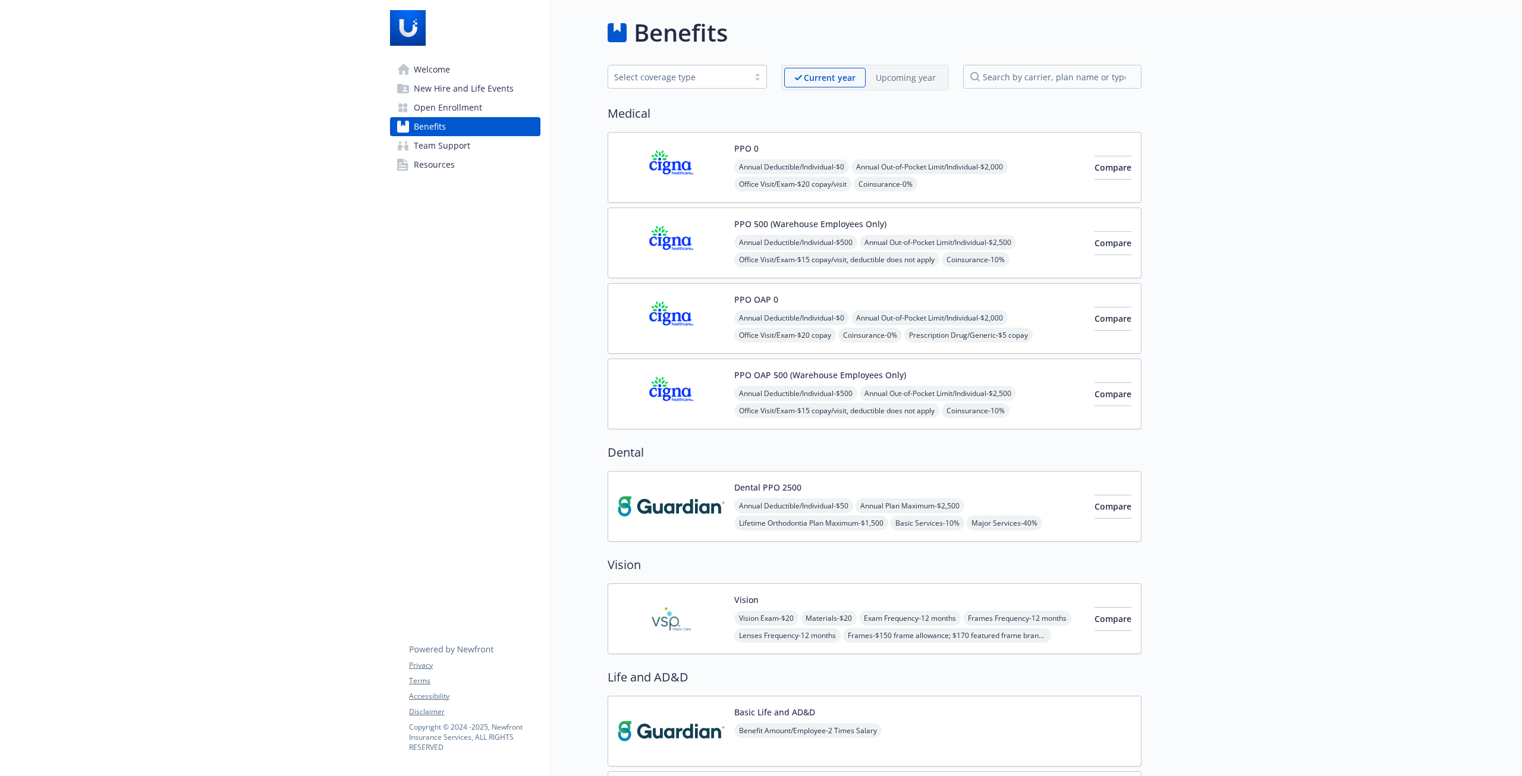
drag, startPoint x: 598, startPoint y: 147, endPoint x: 599, endPoint y: 155, distance: 7.8
click at [901, 77] on p "Upcoming year" at bounding box center [906, 77] width 60 height 12
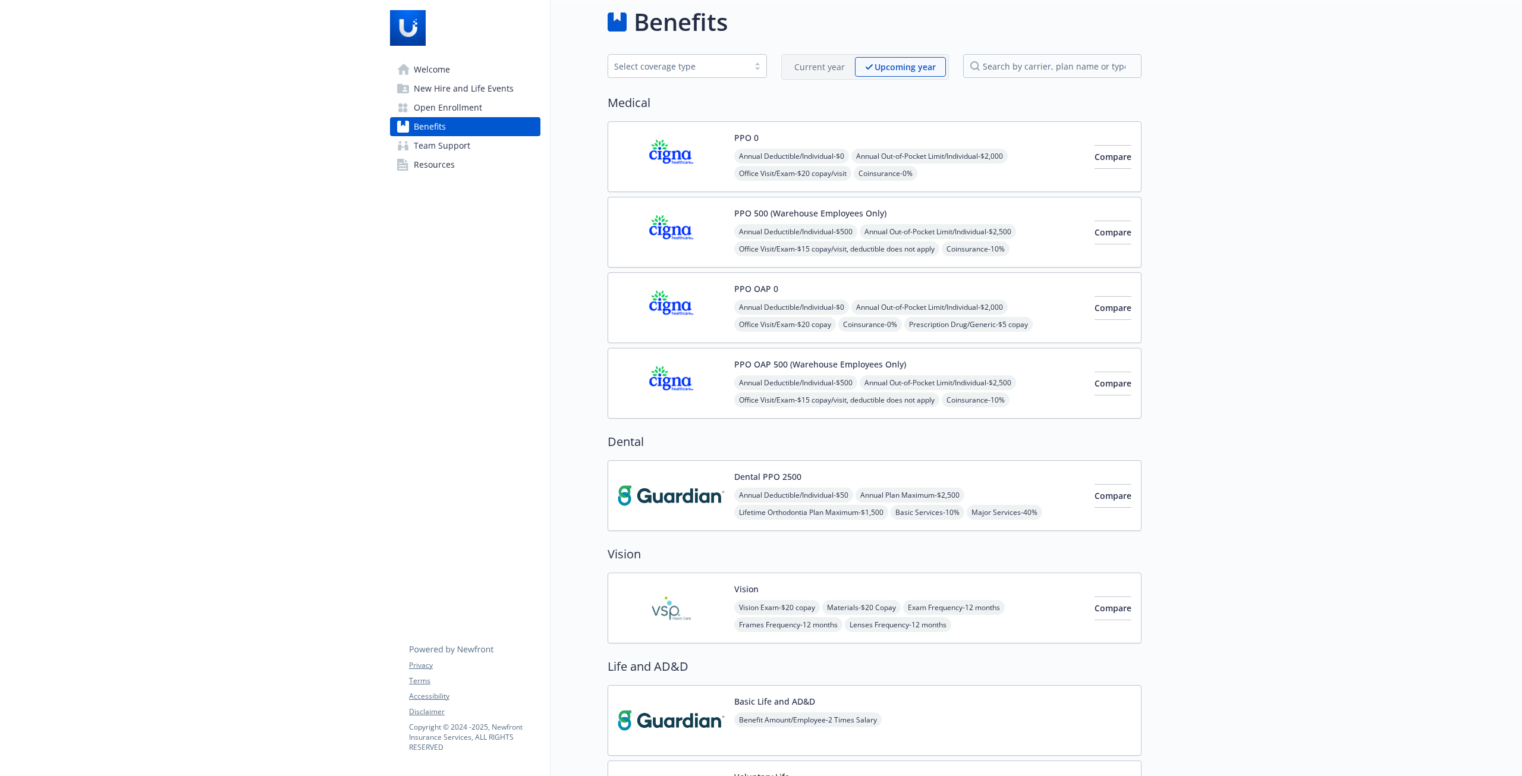
scroll to position [0, 9]
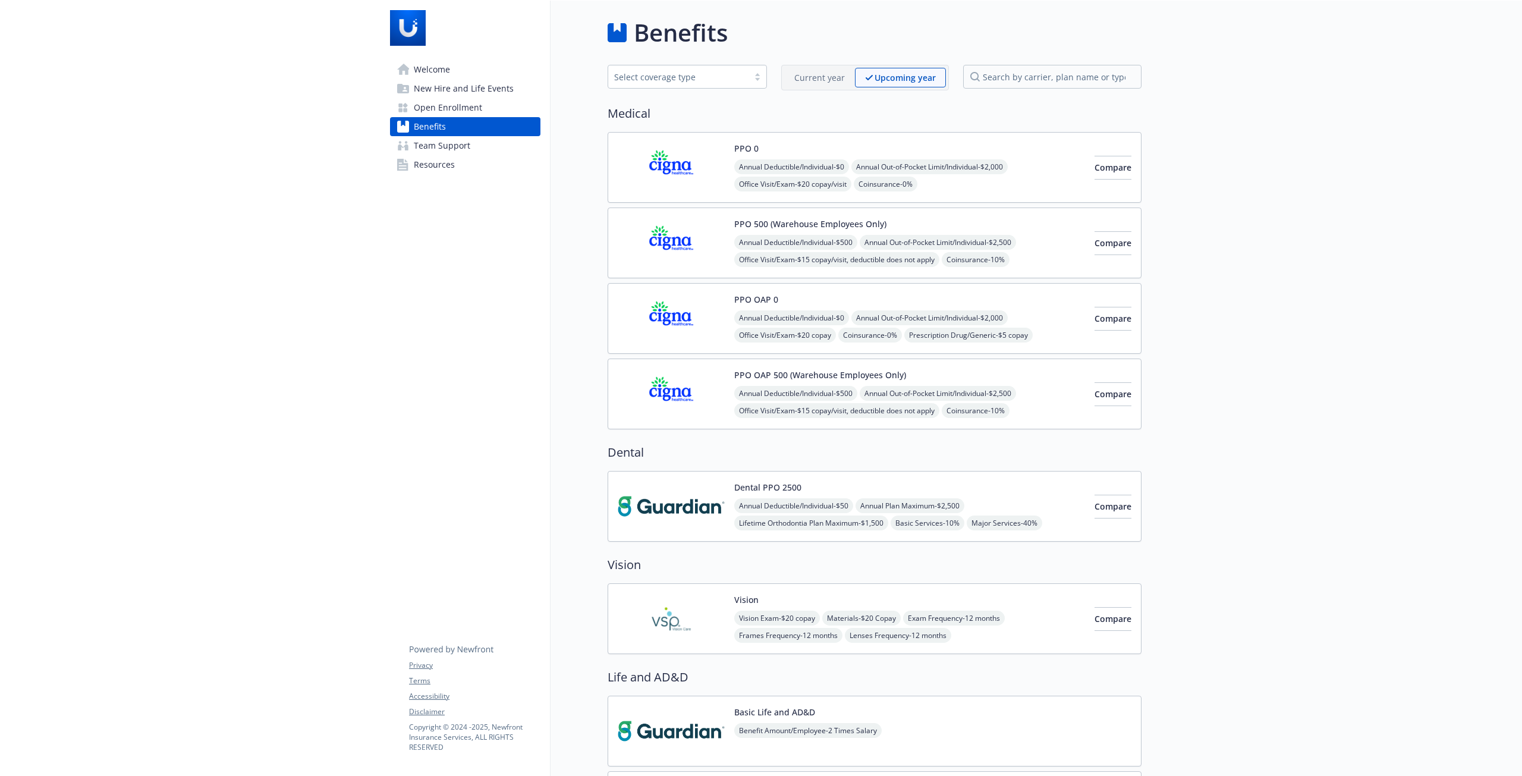
drag, startPoint x: 590, startPoint y: 349, endPoint x: 598, endPoint y: 275, distance: 74.8
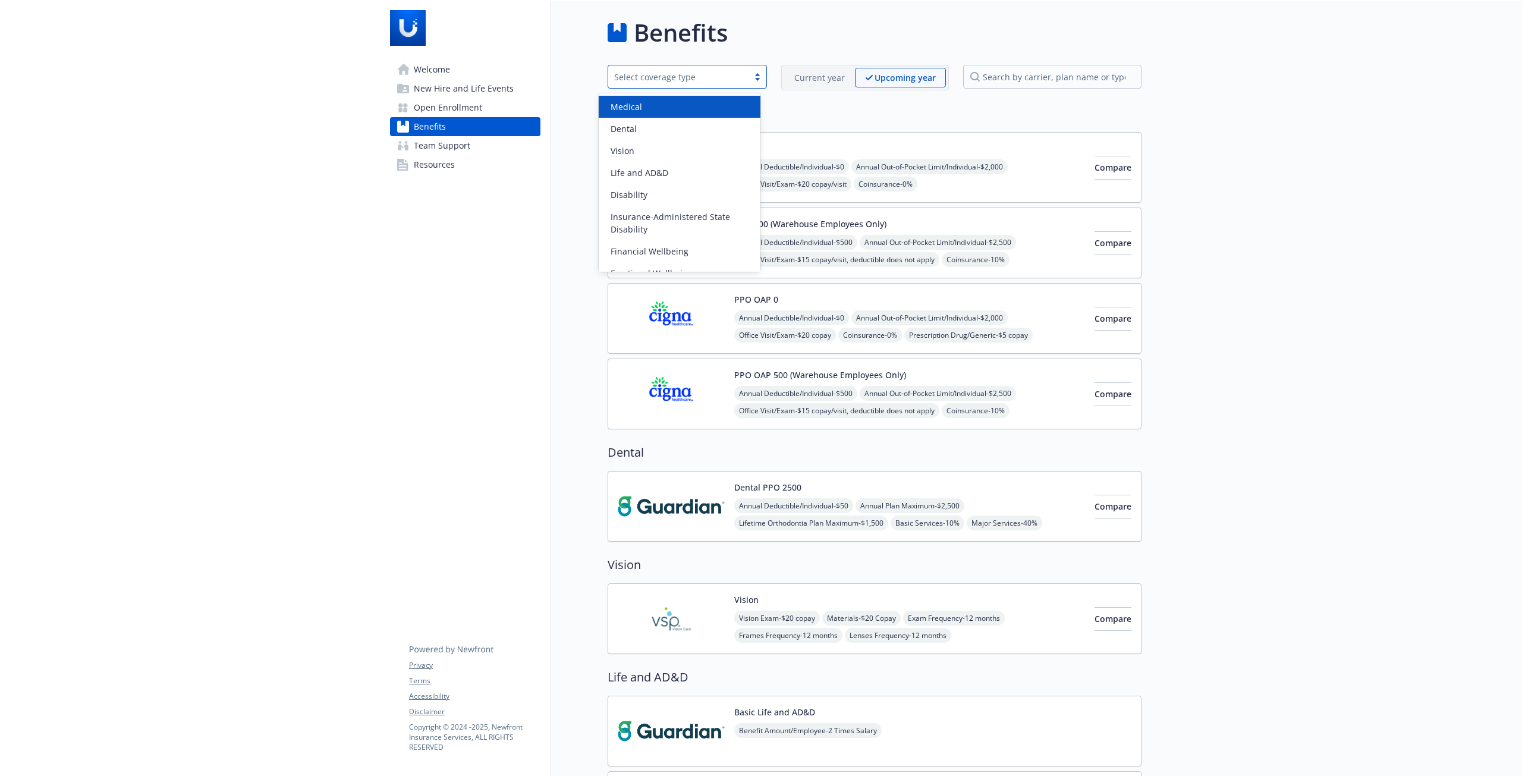
click at [649, 78] on div "Select coverage type" at bounding box center [678, 77] width 128 height 12
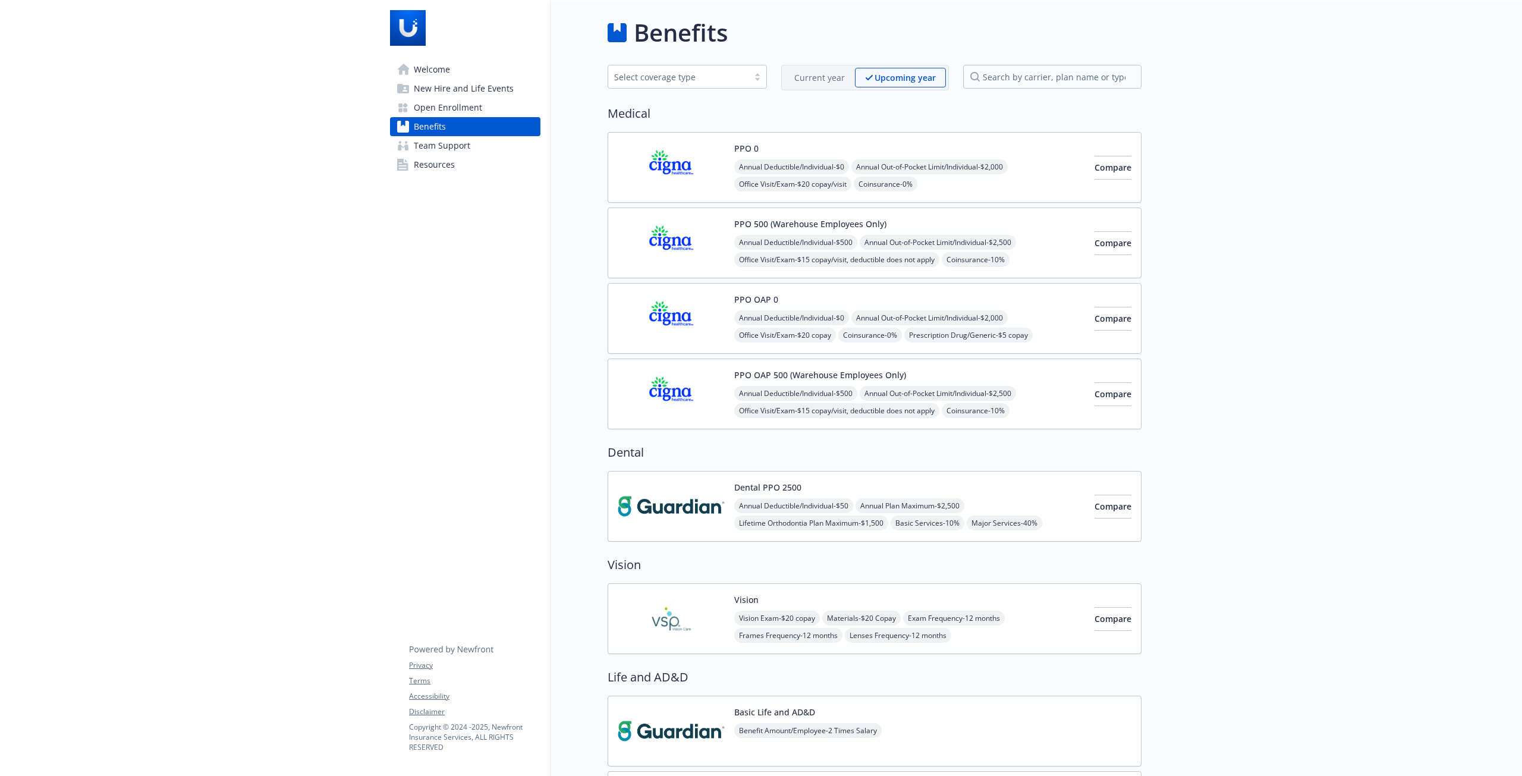
click at [457, 65] on link "Welcome" at bounding box center [465, 69] width 150 height 19
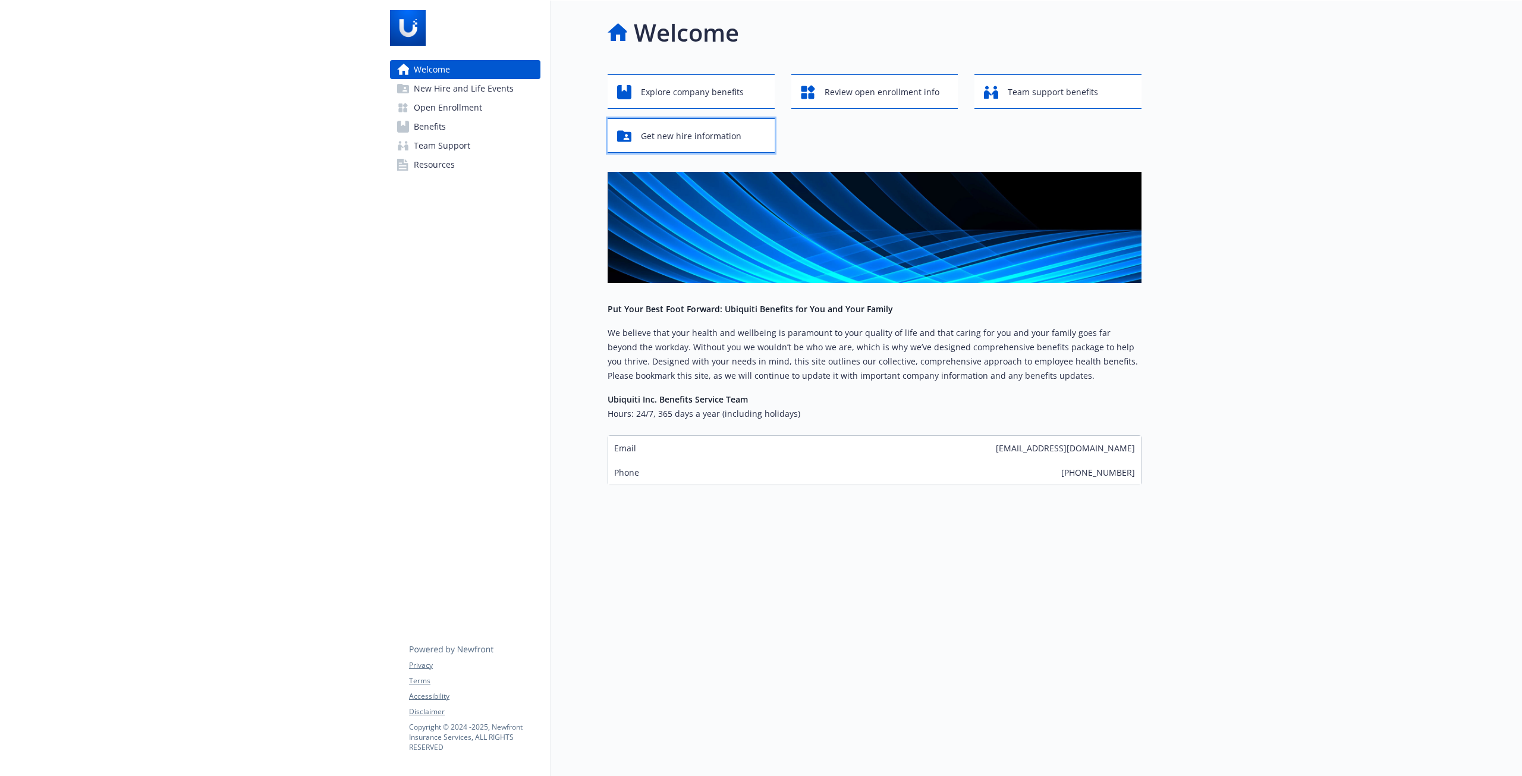
click at [697, 125] on span "Get new hire information" at bounding box center [691, 136] width 100 height 23
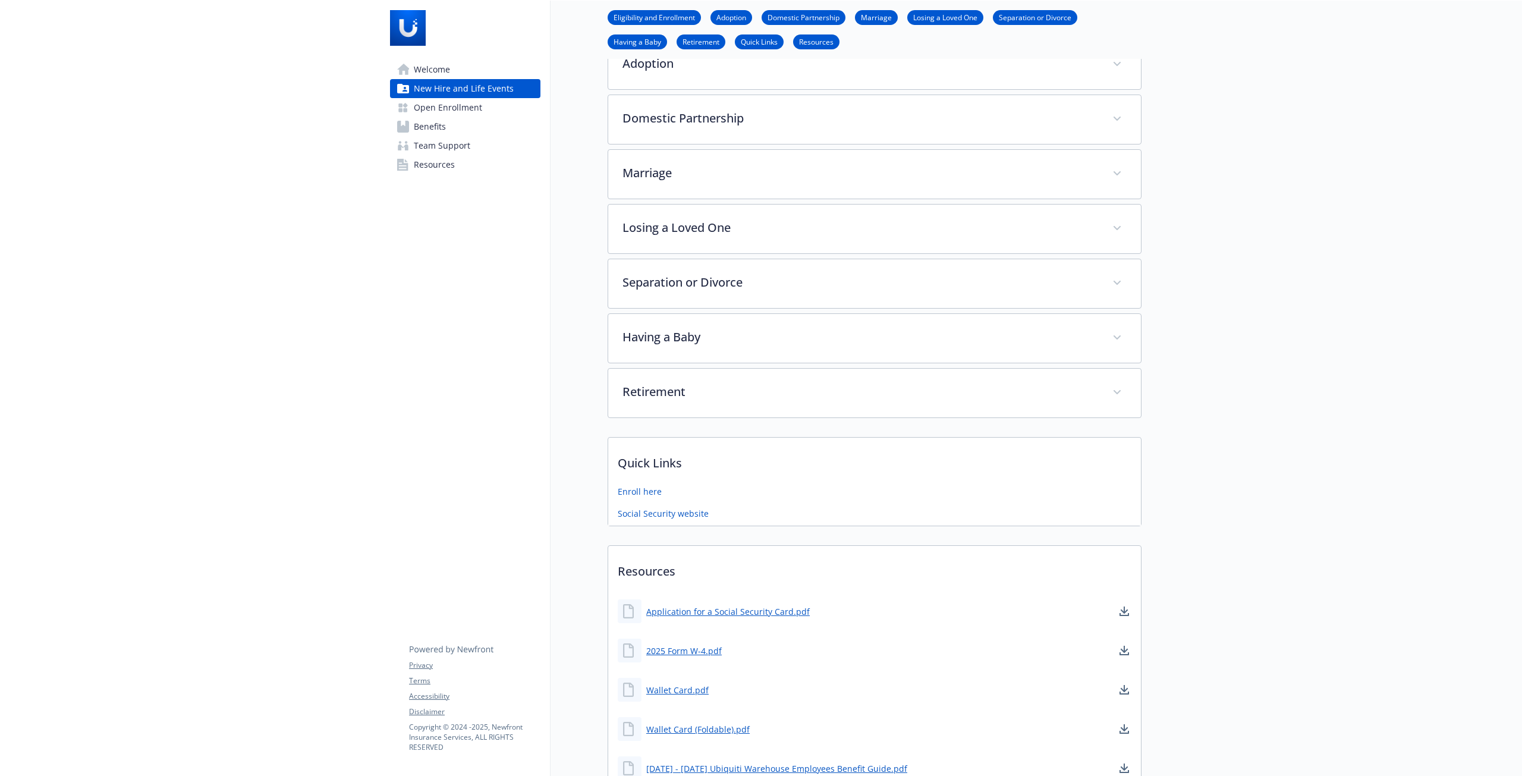
scroll to position [297, 9]
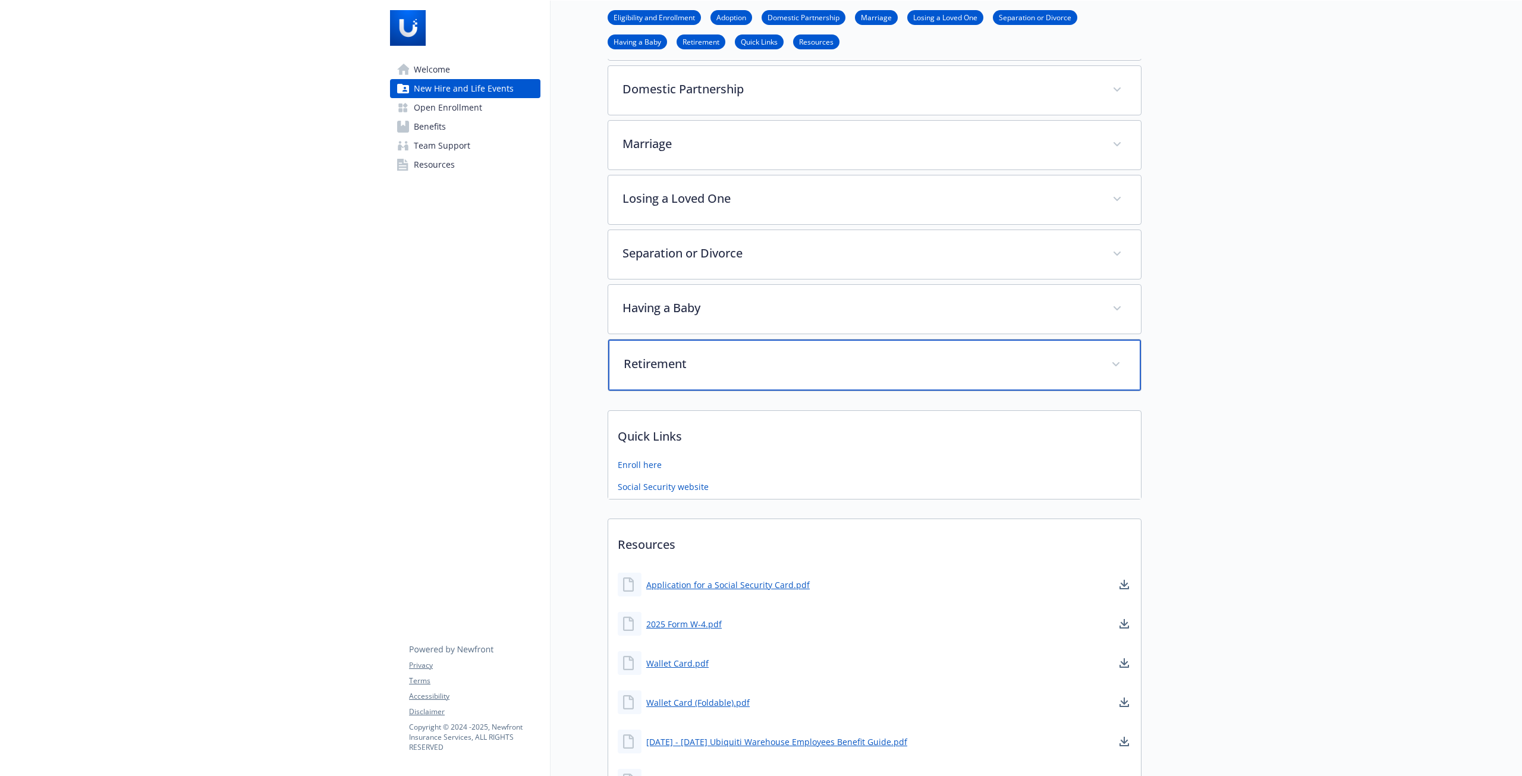
click at [1055, 345] on div "Retirement" at bounding box center [874, 364] width 533 height 51
